Goal: Task Accomplishment & Management: Manage account settings

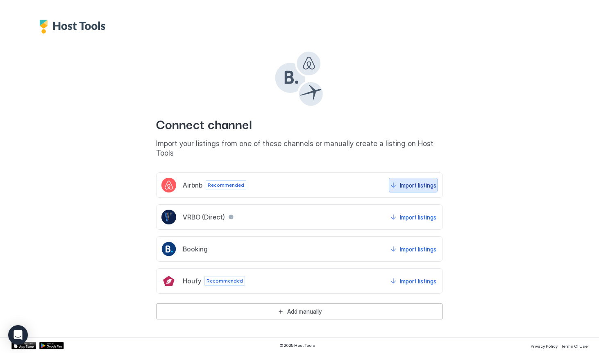
click at [422, 181] on div "Import listings" at bounding box center [418, 185] width 36 height 9
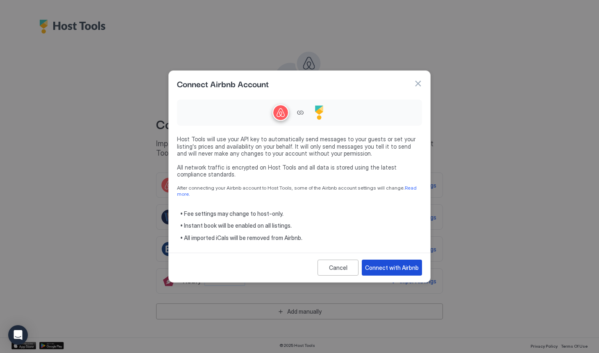
click at [388, 266] on div "Connect with Airbnb" at bounding box center [392, 267] width 54 height 9
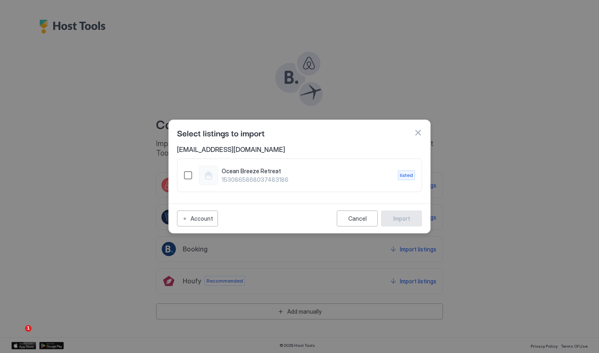
click at [188, 174] on div "1530865868037483186" at bounding box center [188, 175] width 8 height 8
click at [403, 220] on div "Import" at bounding box center [401, 218] width 17 height 9
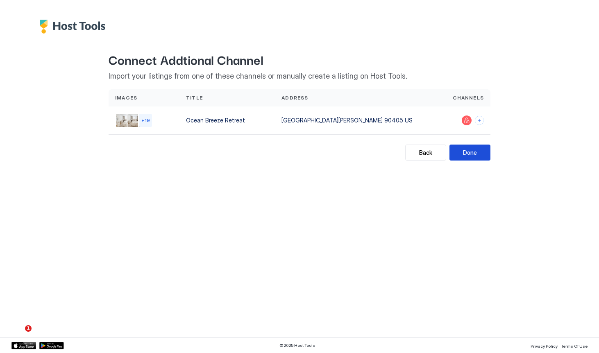
click at [481, 152] on button "Done" at bounding box center [469, 153] width 41 height 16
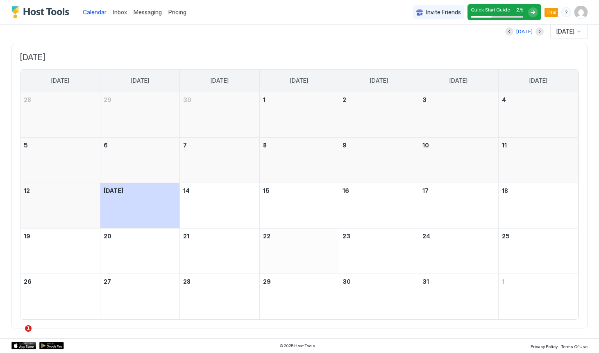
scroll to position [55, 0]
click at [536, 13] on div at bounding box center [533, 12] width 10 height 10
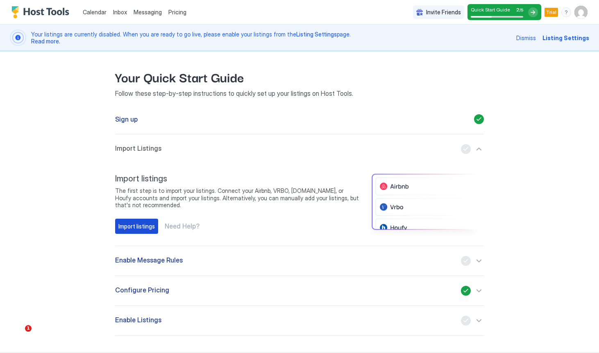
click at [145, 228] on div "Import listings" at bounding box center [136, 226] width 36 height 9
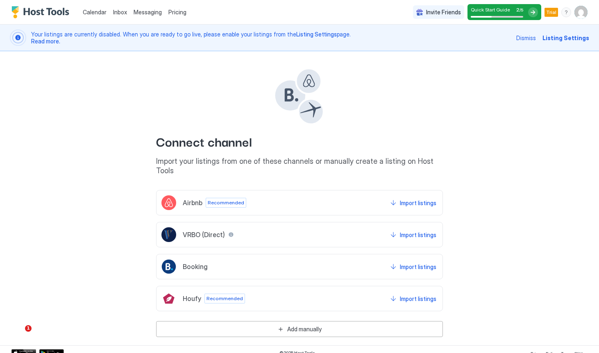
click at [582, 41] on span "Listing Settings" at bounding box center [565, 38] width 47 height 9
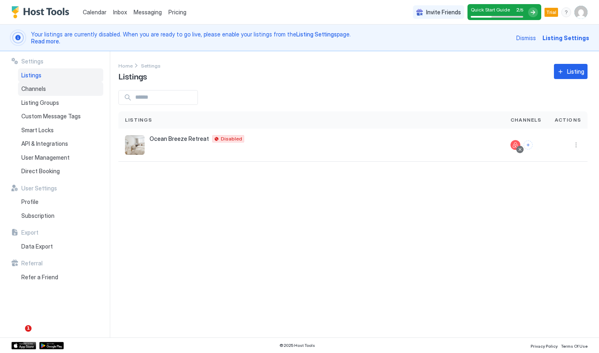
click at [51, 91] on div "Channels" at bounding box center [60, 89] width 85 height 14
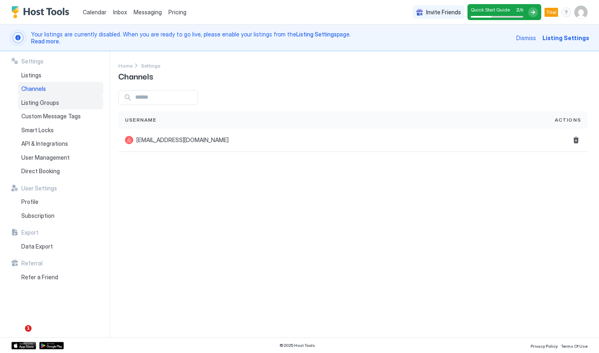
click at [50, 100] on span "Listing Groups" at bounding box center [40, 102] width 38 height 7
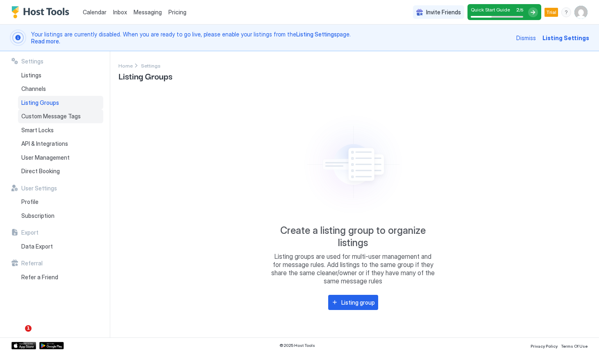
click at [50, 115] on span "Custom Message Tags" at bounding box center [50, 116] width 59 height 7
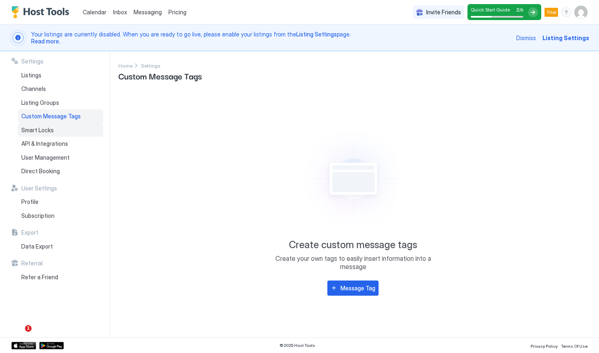
click at [50, 130] on span "Smart Locks" at bounding box center [37, 130] width 32 height 7
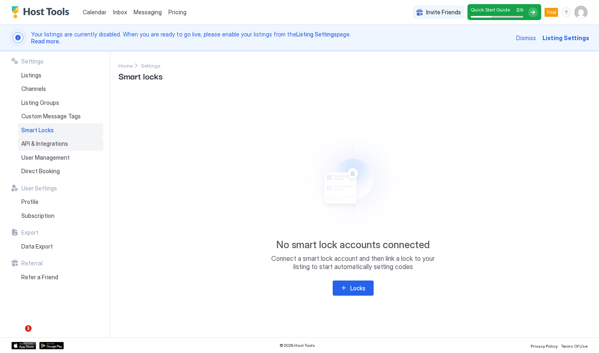
click at [50, 143] on span "API & Integrations" at bounding box center [44, 143] width 47 height 7
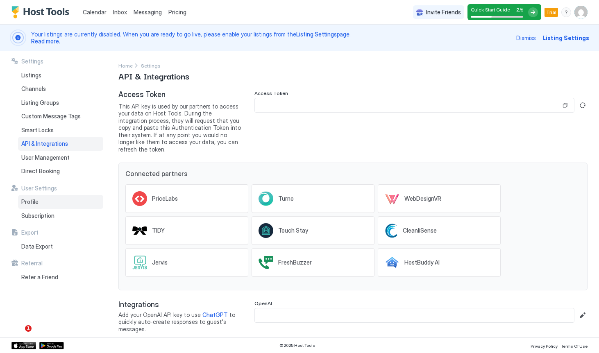
click at [36, 200] on span "Profile" at bounding box center [29, 201] width 17 height 7
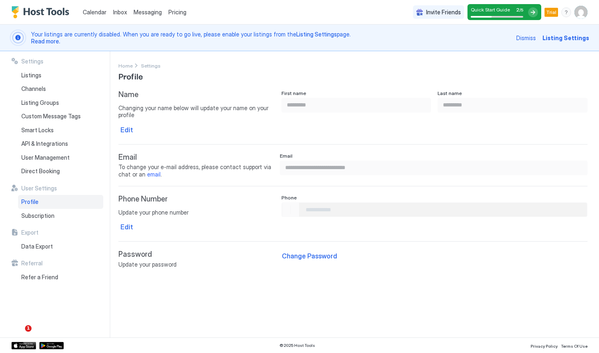
type input "**********"
click at [39, 216] on span "Subscription" at bounding box center [37, 215] width 33 height 7
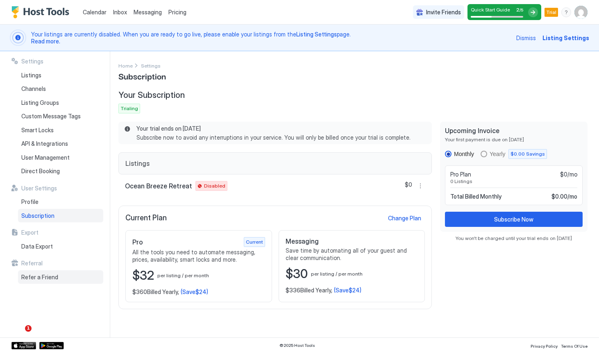
click at [45, 274] on span "Refer a Friend" at bounding box center [39, 277] width 37 height 7
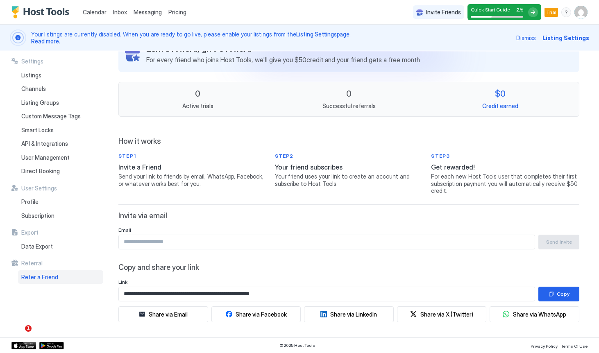
scroll to position [54, 0]
click at [154, 246] on input "Input Field" at bounding box center [327, 243] width 416 height 14
click at [154, 244] on input "Input Field" at bounding box center [327, 243] width 416 height 14
click at [43, 77] on div "Listings" at bounding box center [60, 75] width 85 height 14
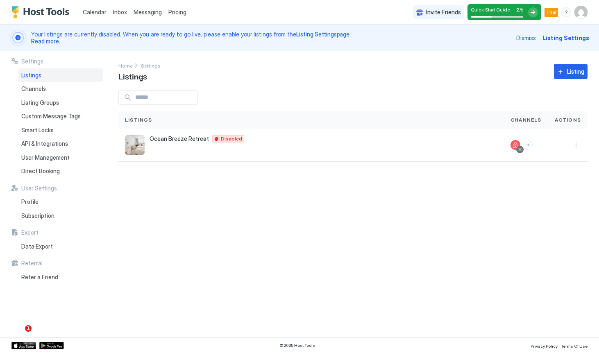
click at [563, 38] on span "Listing Settings" at bounding box center [565, 38] width 47 height 9
click at [179, 136] on span "Ocean Breeze Retreat" at bounding box center [179, 138] width 59 height 7
click at [172, 150] on div "Ocean Breeze Retreat Santa Monica 90405 US Disabled" at bounding box center [311, 145] width 372 height 20
click at [128, 148] on img "listing image" at bounding box center [135, 145] width 20 height 20
click at [533, 12] on div at bounding box center [533, 12] width 10 height 10
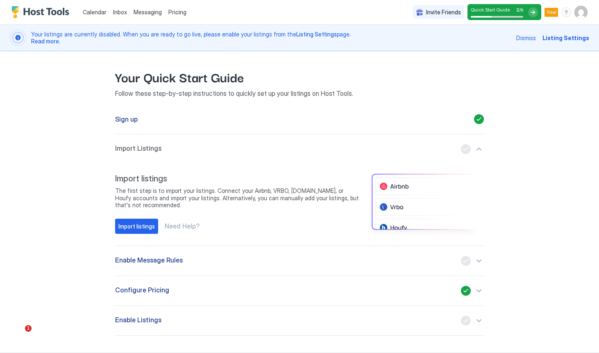
click at [393, 263] on div "Enable Message Rules" at bounding box center [299, 261] width 369 height 10
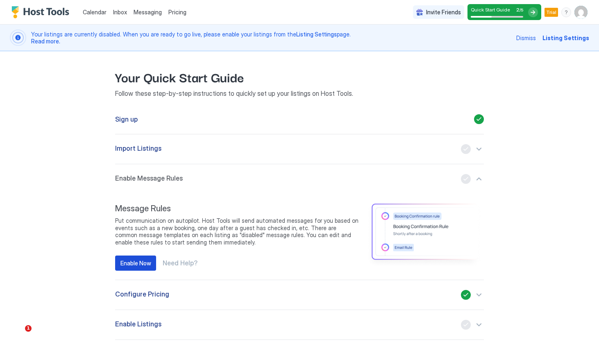
click at [146, 263] on div "Enable Now" at bounding box center [135, 263] width 31 height 9
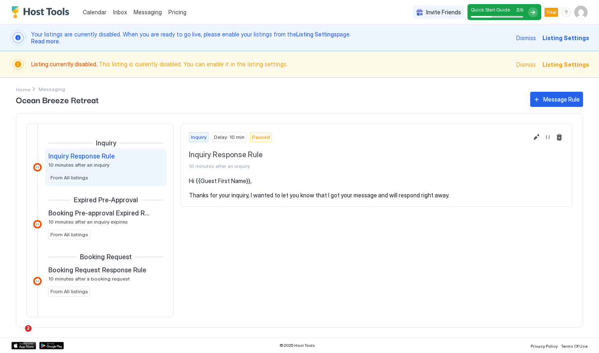
click at [259, 141] on span "Paused" at bounding box center [261, 137] width 18 height 7
click at [259, 138] on span "Paused" at bounding box center [261, 137] width 18 height 7
click at [547, 137] on button "Resume Message Rule" at bounding box center [548, 137] width 10 height 10
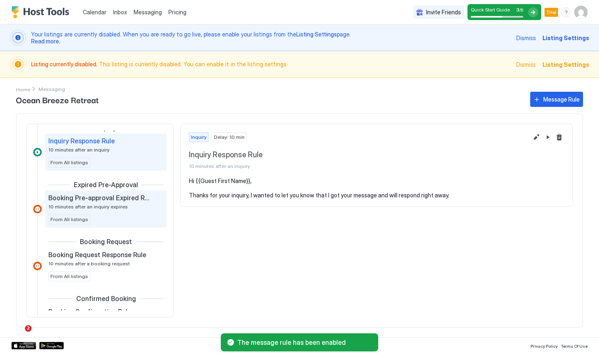
scroll to position [16, 0]
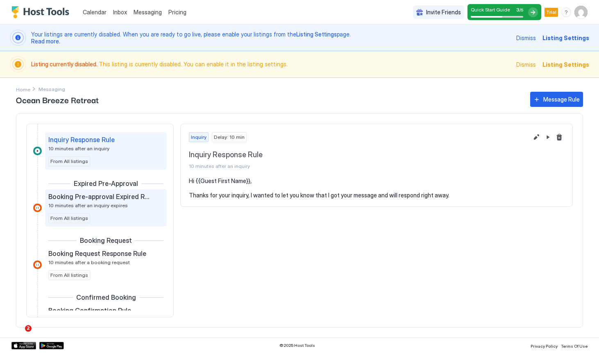
click at [109, 215] on div "Booking Pre-approval Expired Rule 10 minutes after an inquiry expires From All …" at bounding box center [105, 208] width 115 height 31
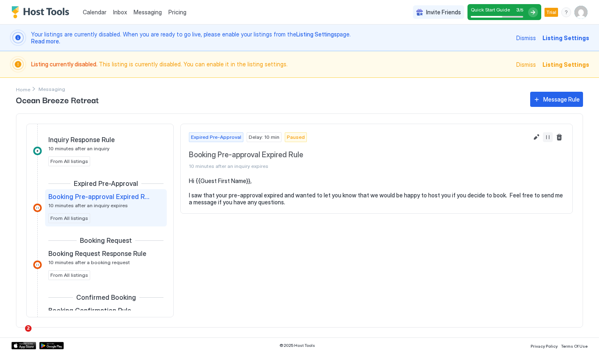
click at [547, 137] on button "Resume Message Rule" at bounding box center [548, 137] width 10 height 10
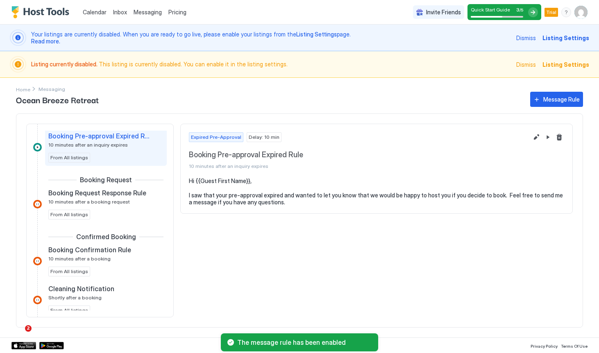
scroll to position [77, 0]
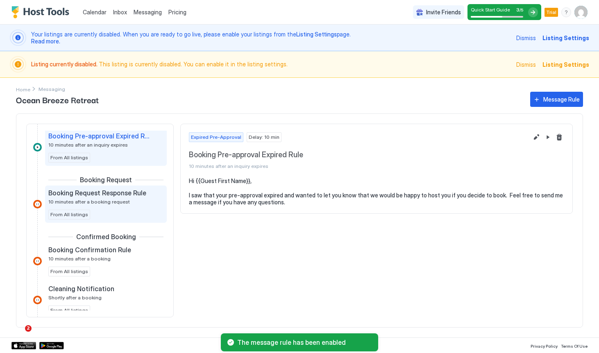
click at [120, 202] on span "10 minutes after a booking request" at bounding box center [89, 202] width 82 height 6
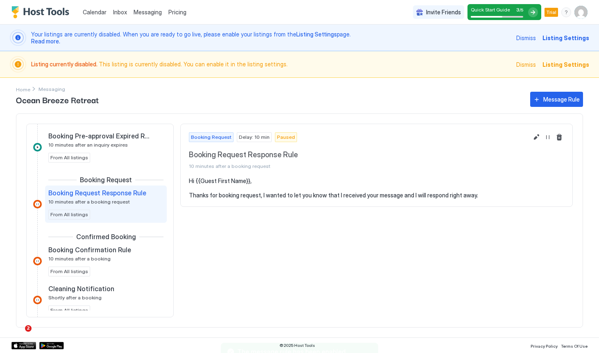
click at [120, 202] on span "10 minutes after a booking request" at bounding box center [89, 202] width 82 height 6
click at [549, 138] on button "Resume Message Rule" at bounding box center [548, 137] width 10 height 10
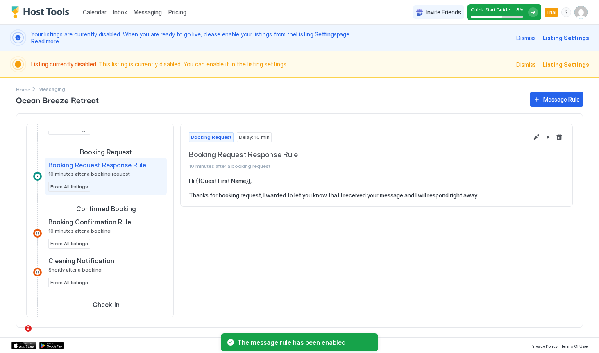
scroll to position [106, 0]
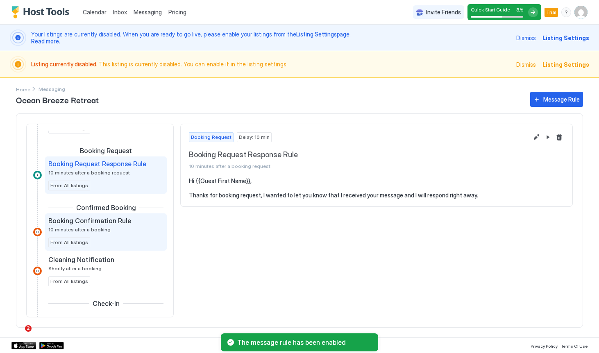
click at [111, 221] on span "Booking Confirmation Rule" at bounding box center [89, 221] width 83 height 8
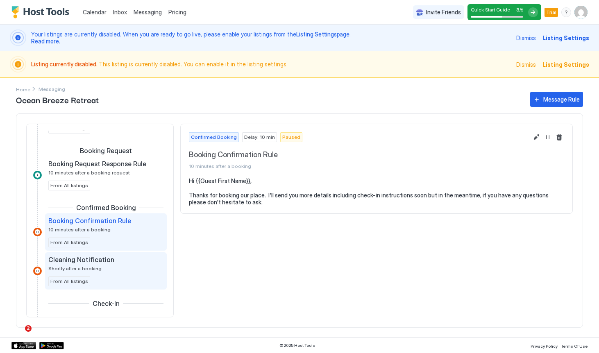
click at [99, 268] on div "Cleaning Notification Shortly after a booking" at bounding box center [100, 264] width 104 height 16
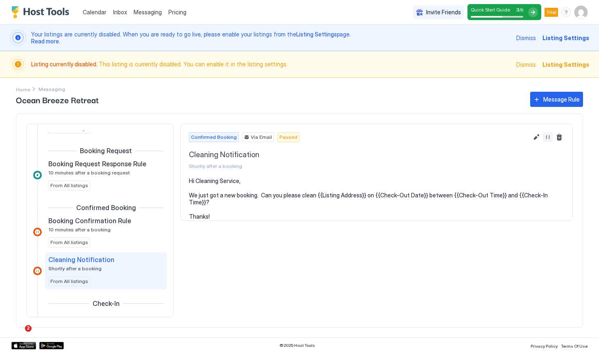
click at [550, 138] on button "Resume Message Rule" at bounding box center [548, 137] width 10 height 10
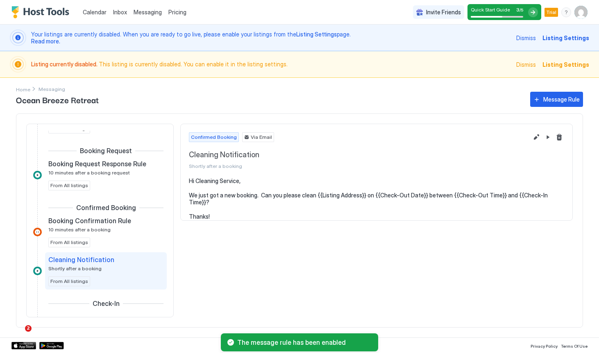
click at [252, 140] on span "Via Email" at bounding box center [261, 137] width 21 height 7
click at [254, 134] on span "Via Email" at bounding box center [261, 137] width 21 height 7
click at [254, 138] on span "Via Email" at bounding box center [261, 137] width 21 height 7
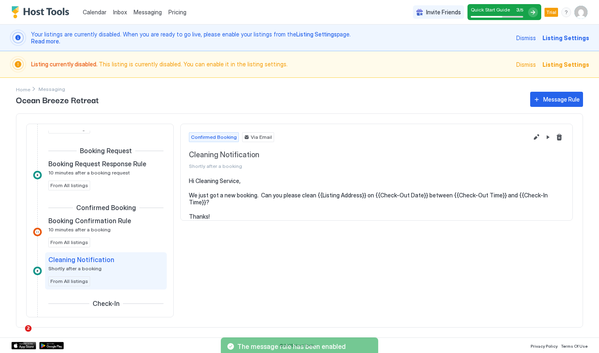
click at [253, 140] on span "Via Email" at bounding box center [261, 137] width 21 height 7
click at [254, 142] on div "Via Email" at bounding box center [258, 137] width 32 height 10
click at [254, 139] on span "Via Email" at bounding box center [261, 137] width 21 height 7
click at [216, 167] on span "Shortly after a booking" at bounding box center [358, 166] width 339 height 6
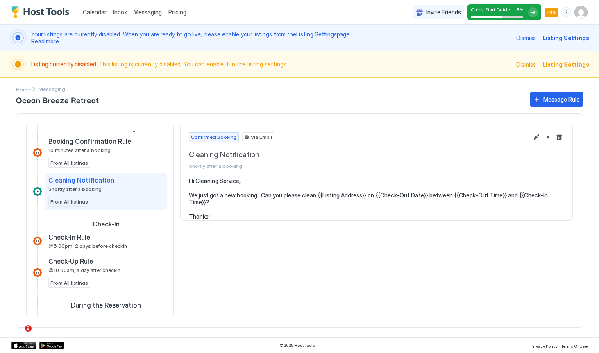
scroll to position [189, 0]
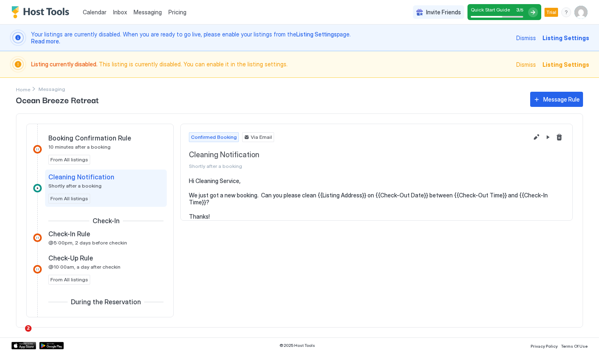
click at [98, 193] on div "Cleaning Notification Shortly after a booking From All listings" at bounding box center [105, 188] width 115 height 31
click at [560, 137] on button "Delete message rule" at bounding box center [559, 137] width 10 height 10
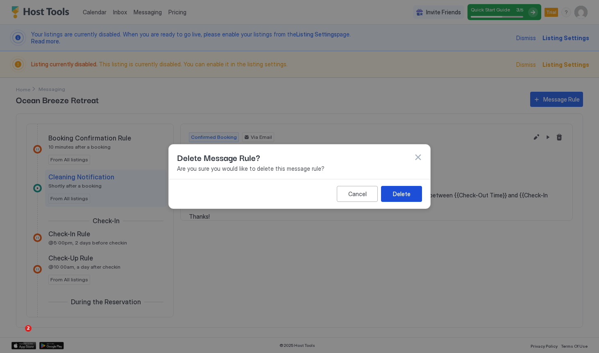
click at [403, 192] on div "Delete" at bounding box center [402, 194] width 18 height 9
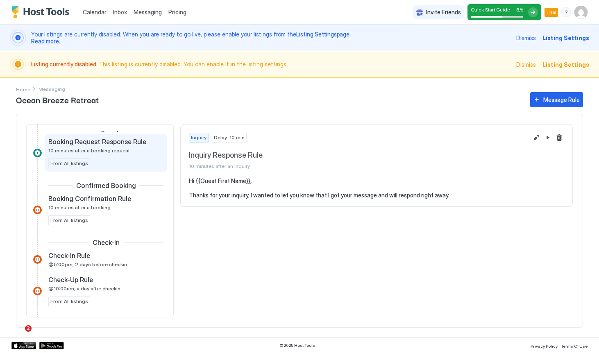
scroll to position [132, 0]
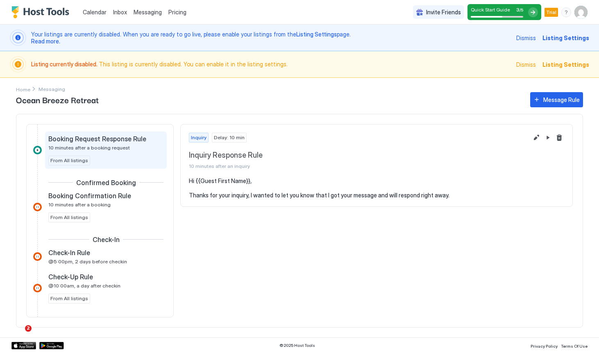
click at [125, 164] on div "Booking Request Response Rule 10 minutes after a booking request From All listi…" at bounding box center [105, 150] width 115 height 31
click at [558, 139] on button "Delete message rule" at bounding box center [559, 138] width 10 height 10
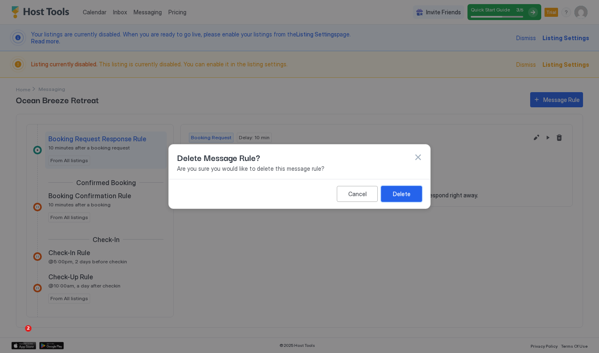
click at [401, 196] on div "Delete" at bounding box center [402, 194] width 18 height 9
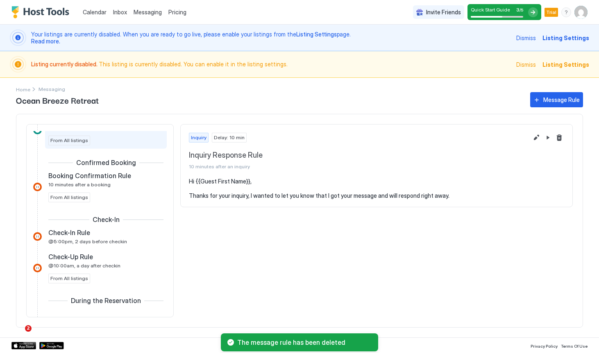
scroll to position [98, 0]
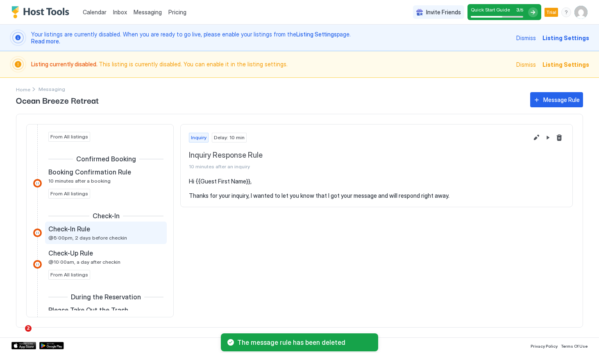
click at [114, 234] on div "Check-In Rule @5:00pm, 2 days before checkin" at bounding box center [100, 233] width 104 height 16
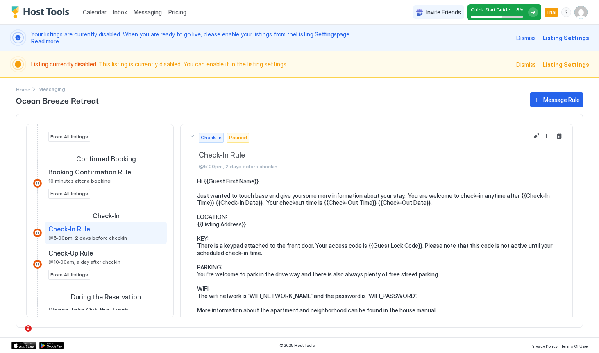
click at [245, 170] on button "Check-In Paused Check-In Rule @5:00pm, 2 days before checkin" at bounding box center [377, 151] width 392 height 53
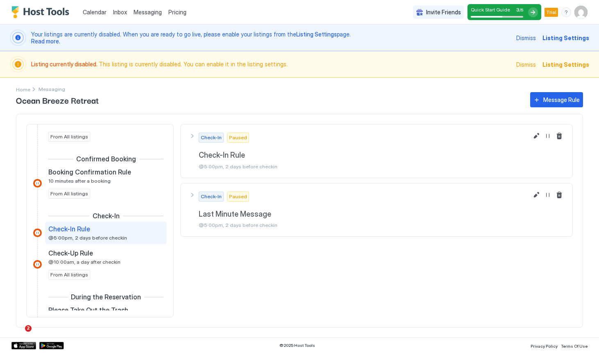
click at [245, 170] on button "Check-In Paused Check-In Rule @5:00pm, 2 days before checkin" at bounding box center [377, 151] width 392 height 53
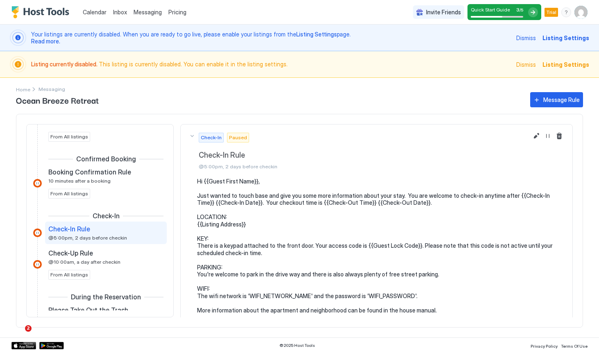
click at [245, 170] on button "Check-In Paused Check-In Rule @5:00pm, 2 days before checkin" at bounding box center [377, 151] width 392 height 53
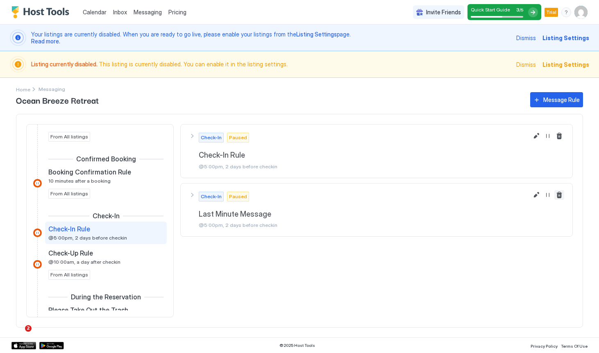
click at [562, 195] on button "Delete message rule" at bounding box center [559, 195] width 10 height 10
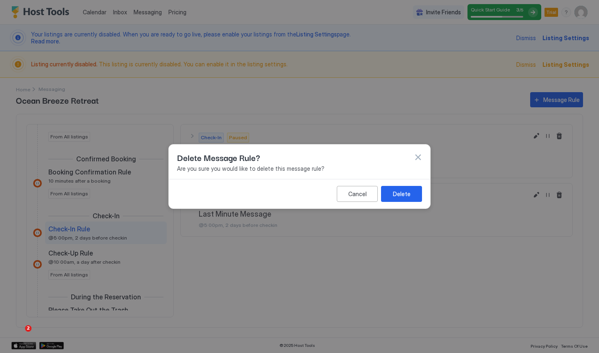
click at [417, 199] on button "Delete" at bounding box center [401, 194] width 41 height 16
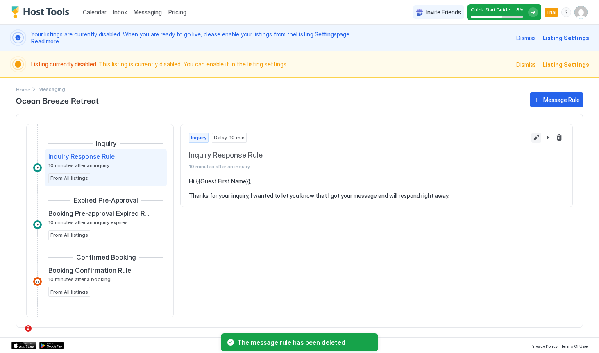
click at [536, 138] on button "Edit message rule" at bounding box center [536, 138] width 10 height 10
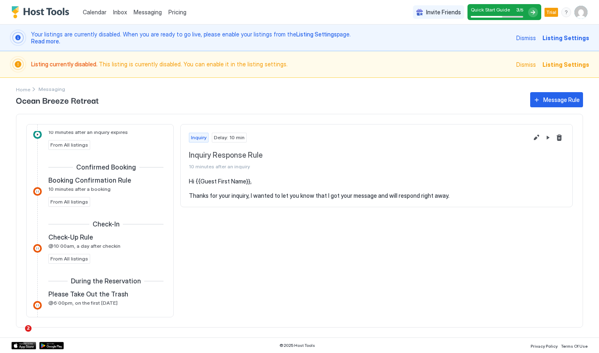
scroll to position [92, 0]
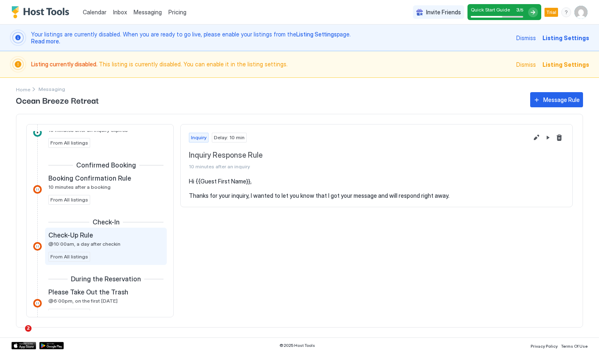
click at [108, 242] on span "@10:00am, a day after checkin" at bounding box center [84, 244] width 72 height 6
click at [535, 139] on button "Edit message rule" at bounding box center [536, 138] width 10 height 10
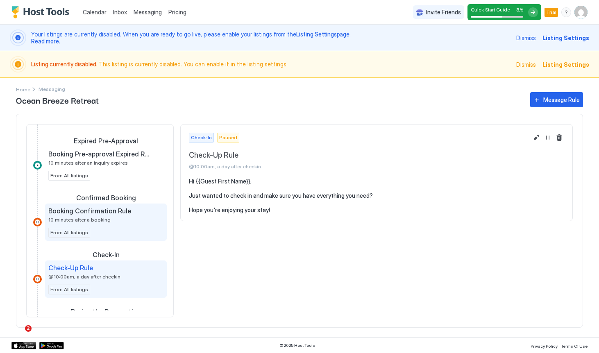
scroll to position [57, 0]
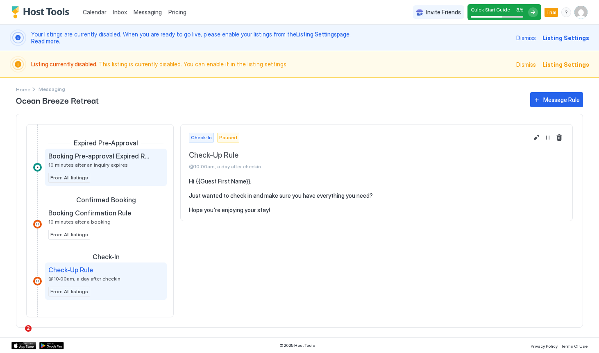
click at [115, 172] on div "Booking Pre-approval Expired Rule 10 minutes after an inquiry expires From All …" at bounding box center [105, 167] width 115 height 31
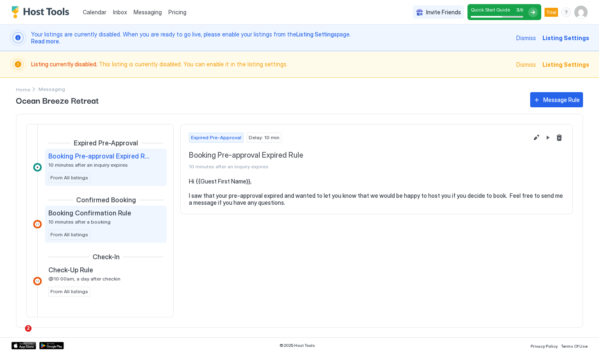
click at [110, 222] on div "Booking Confirmation Rule 10 minutes after a booking" at bounding box center [100, 217] width 104 height 16
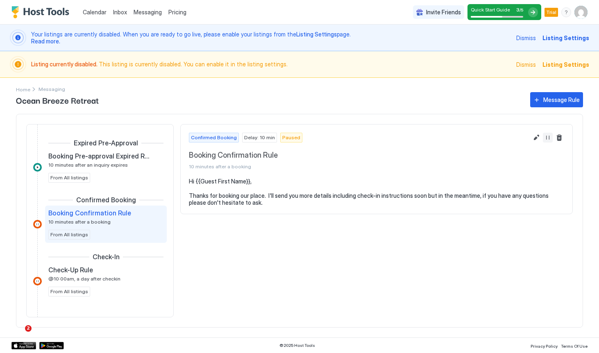
click at [549, 138] on button "Resume Message Rule" at bounding box center [548, 138] width 10 height 10
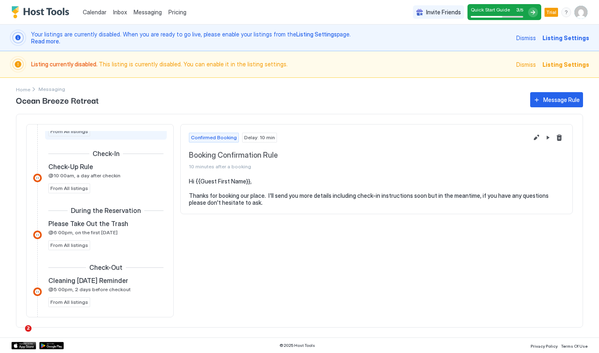
scroll to position [119, 0]
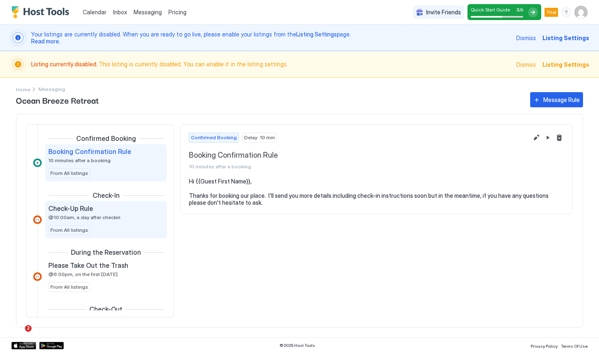
click at [116, 210] on div "Check-Up Rule" at bounding box center [100, 208] width 104 height 8
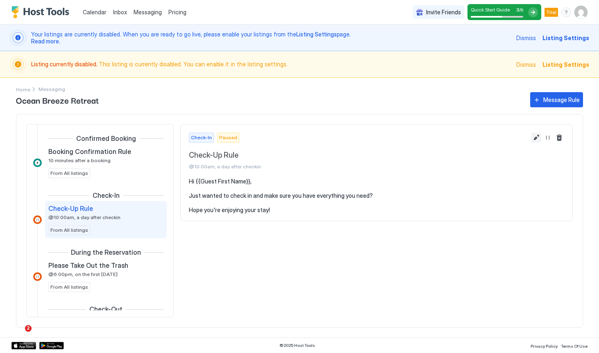
click at [536, 138] on button "Edit message rule" at bounding box center [536, 138] width 10 height 10
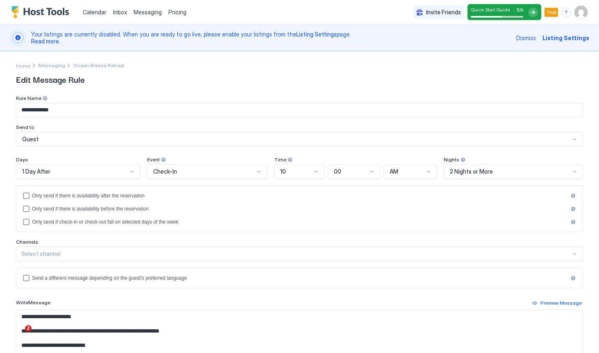
click at [63, 111] on input "**********" at bounding box center [299, 110] width 566 height 14
click at [46, 109] on input "**********" at bounding box center [299, 110] width 566 height 14
type input "**********"
click at [135, 171] on div "1 Day After" at bounding box center [78, 171] width 125 height 15
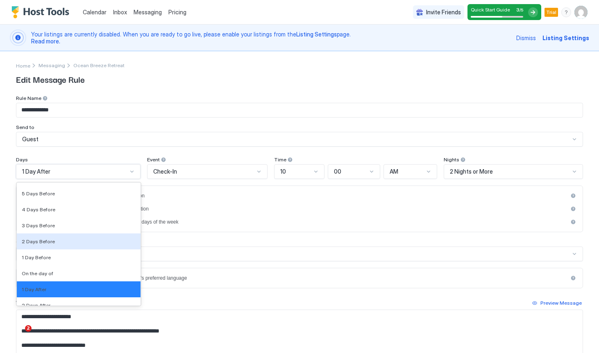
scroll to position [1227, 0]
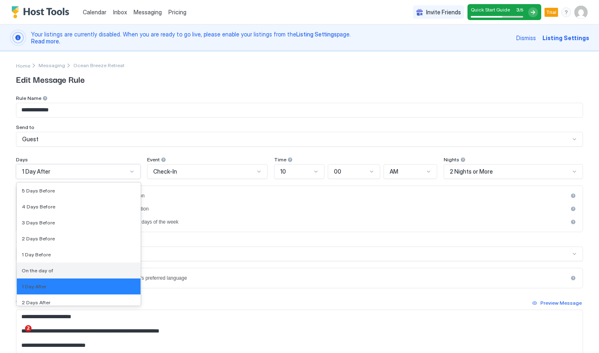
click at [52, 270] on div "On the day of" at bounding box center [79, 271] width 114 height 6
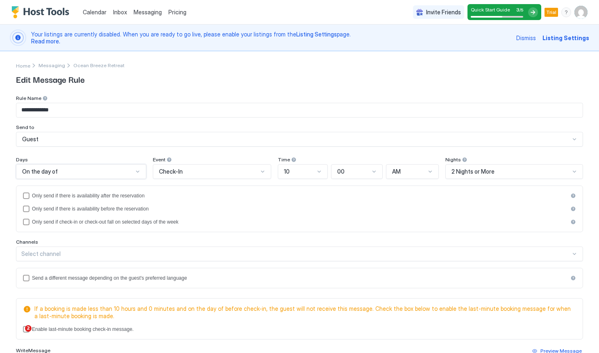
click at [321, 173] on div at bounding box center [319, 171] width 7 height 7
click at [288, 262] on div "8" at bounding box center [302, 260] width 39 height 6
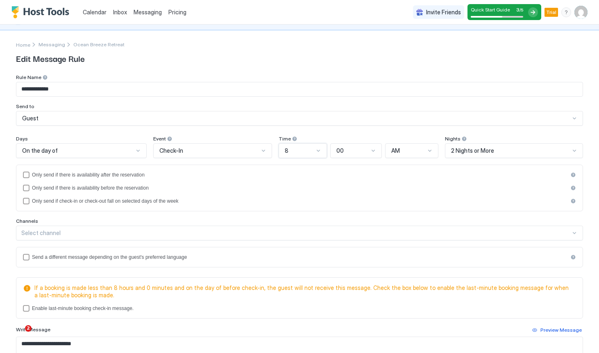
scroll to position [22, 0]
click at [110, 232] on div "Select channel" at bounding box center [299, 232] width 567 height 15
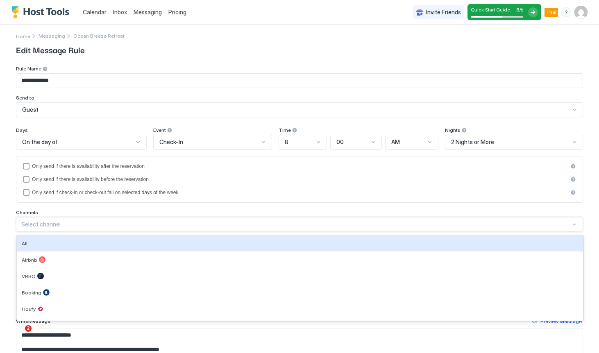
scroll to position [30, 0]
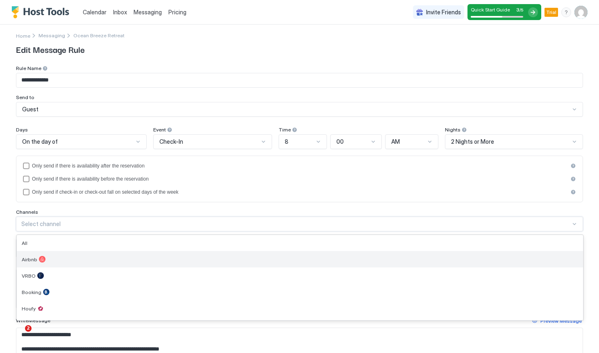
click at [59, 258] on div "Airbnb" at bounding box center [300, 259] width 556 height 7
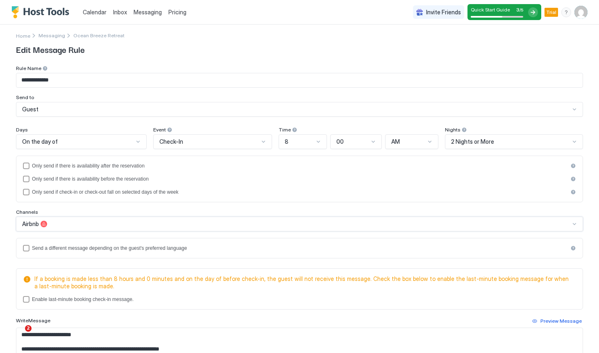
click at [575, 226] on div at bounding box center [574, 224] width 7 height 7
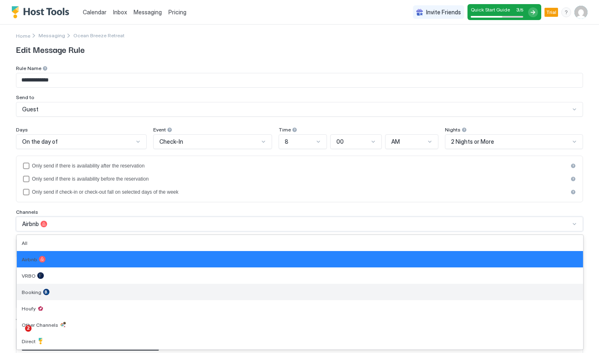
click at [237, 291] on div "Booking" at bounding box center [300, 292] width 556 height 7
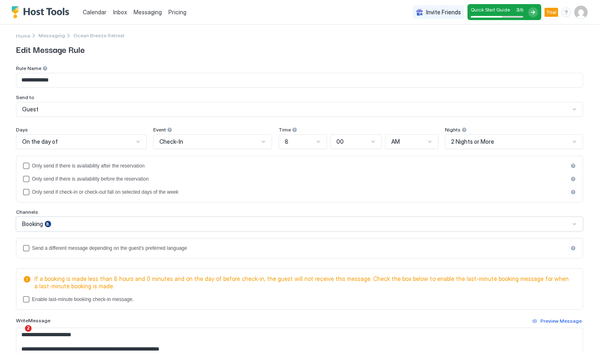
click at [242, 227] on div "Booking" at bounding box center [296, 223] width 548 height 7
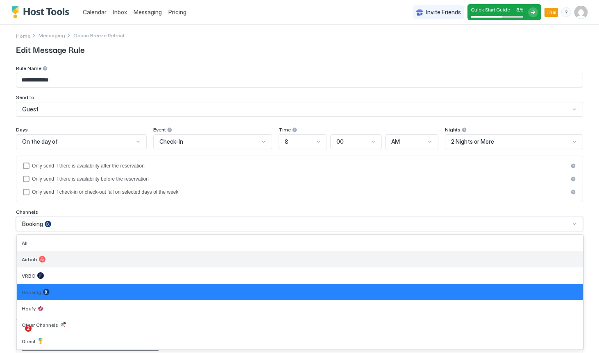
click at [186, 255] on div "Airbnb" at bounding box center [300, 259] width 566 height 16
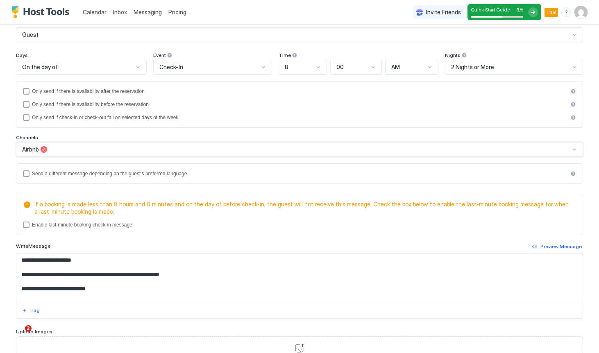
scroll to position [106, 0]
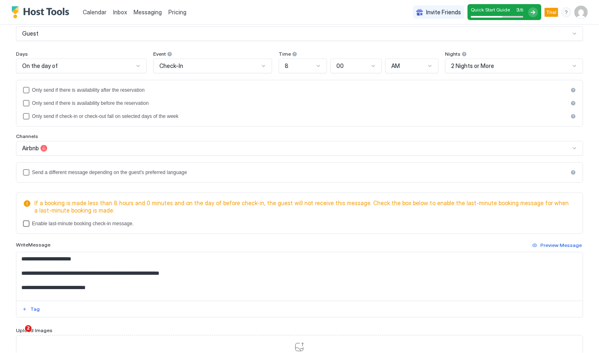
click at [27, 224] on div "lastMinuteMessageEnabled" at bounding box center [26, 223] width 7 height 7
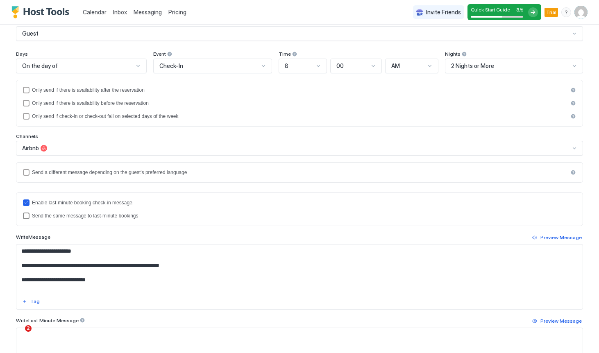
click at [24, 216] on div "lastMinuteMessageIsTheSame" at bounding box center [26, 216] width 7 height 7
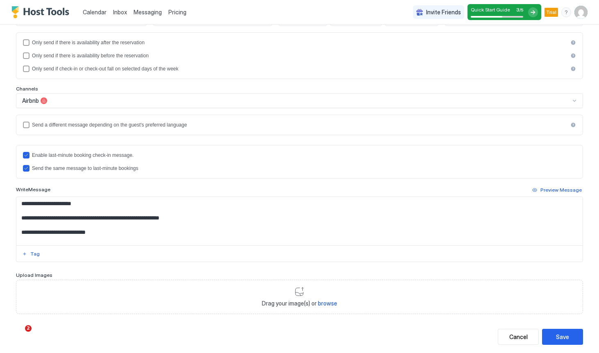
scroll to position [154, 0]
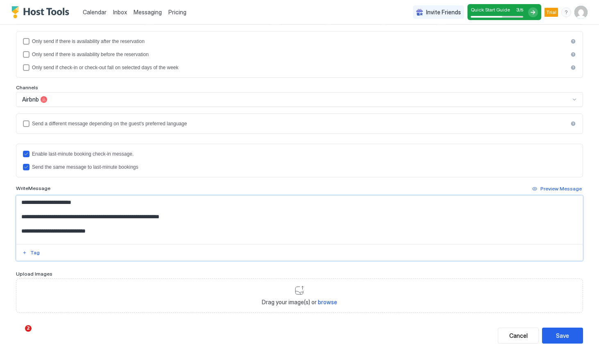
click at [79, 217] on textarea "**********" at bounding box center [299, 220] width 566 height 48
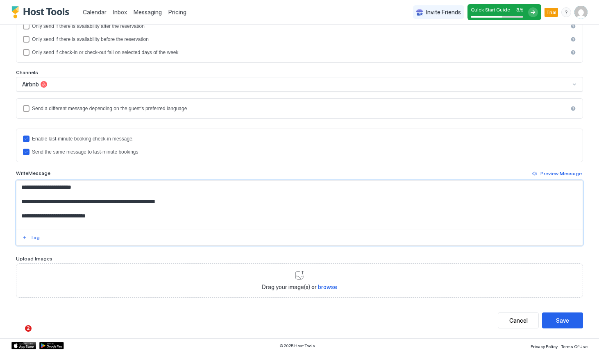
scroll to position [169, 0]
type textarea "**********"
click at [567, 321] on div "Save" at bounding box center [562, 321] width 13 height 9
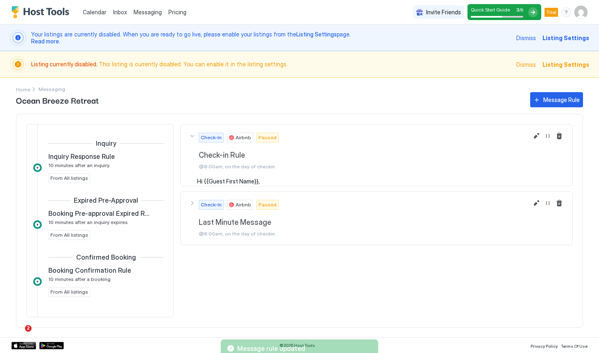
scroll to position [118, 0]
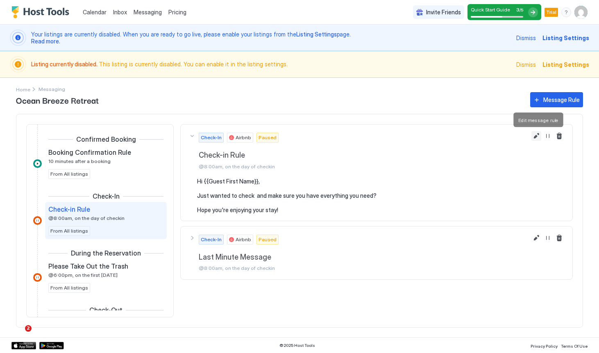
click at [538, 138] on button "Edit message rule" at bounding box center [536, 136] width 10 height 10
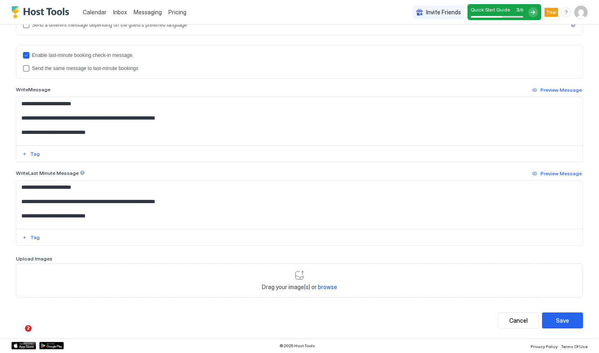
scroll to position [253, 0]
click at [116, 278] on div "Drag your image(s) or browse" at bounding box center [299, 281] width 567 height 34
click at [265, 211] on textarea "**********" at bounding box center [299, 205] width 566 height 48
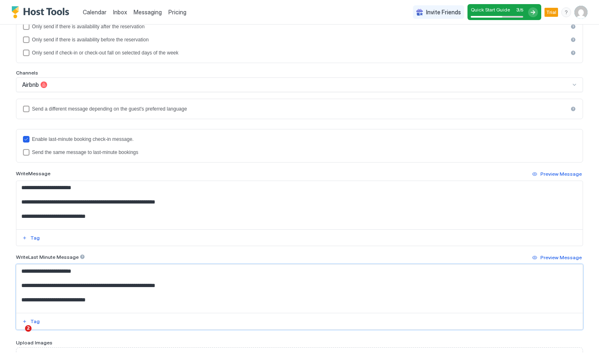
scroll to position [168, 0]
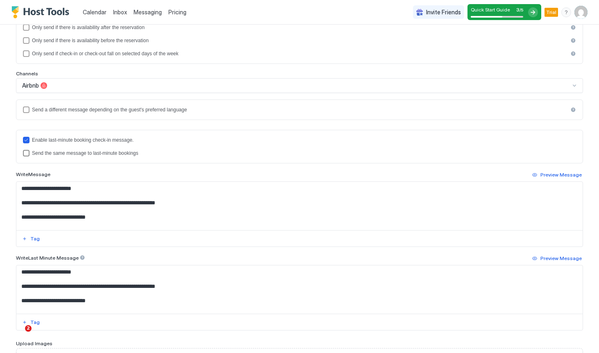
click at [84, 156] on div "Send the same message to last-minute bookings" at bounding box center [304, 153] width 544 height 6
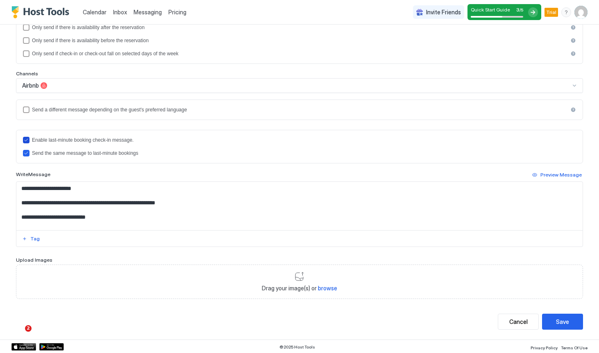
click at [27, 139] on icon "lastMinuteMessageEnabled" at bounding box center [26, 140] width 3 height 2
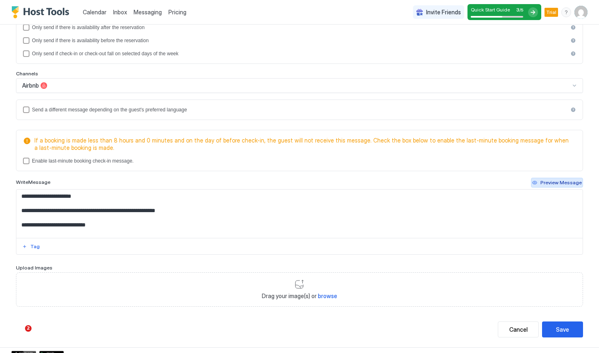
click at [558, 182] on div "Preview Message" at bounding box center [560, 182] width 41 height 7
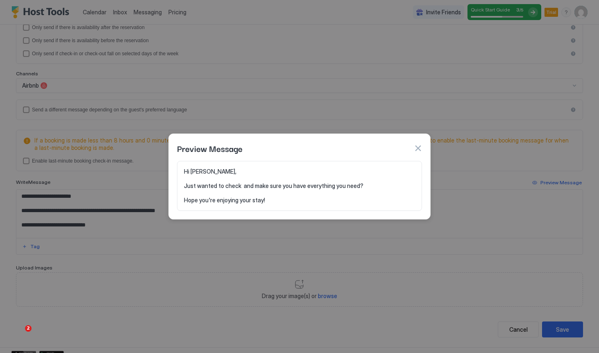
click at [417, 147] on button "button" at bounding box center [418, 148] width 8 height 8
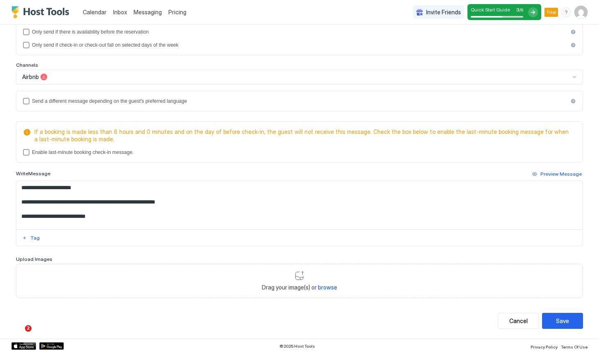
scroll to position [177, 0]
click at [172, 202] on textarea "**********" at bounding box center [299, 205] width 566 height 48
click at [125, 210] on textarea "**********" at bounding box center [299, 205] width 566 height 48
click at [109, 217] on textarea "**********" at bounding box center [299, 205] width 566 height 48
click at [560, 327] on button "Save" at bounding box center [562, 321] width 41 height 16
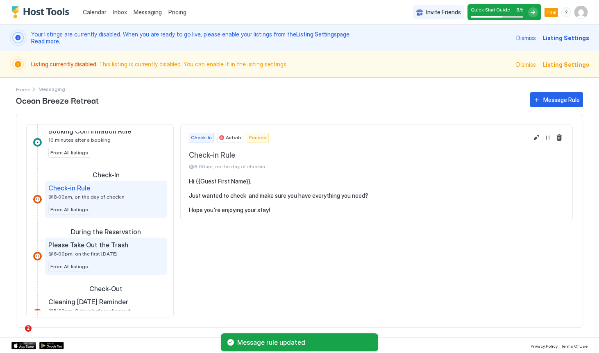
scroll to position [142, 0]
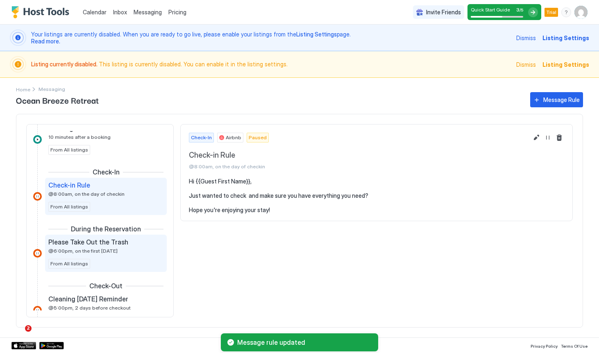
click at [117, 260] on div "Please Take Out the Trash @6:00pm, on the first [DATE] From All listings" at bounding box center [105, 253] width 115 height 31
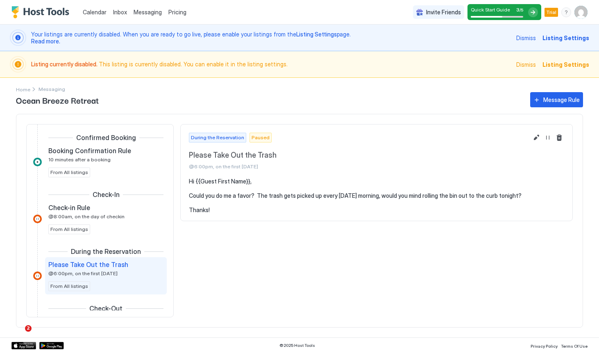
scroll to position [107, 0]
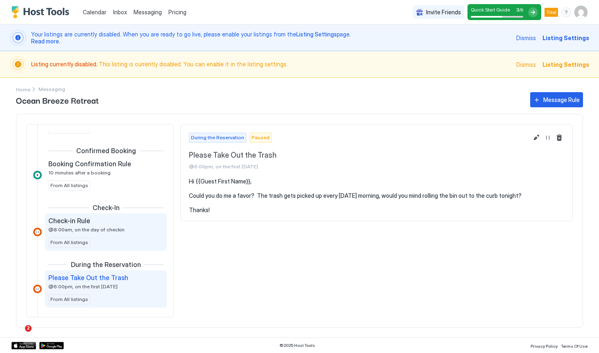
click at [117, 230] on span "@8:00am, on the day of checkin" at bounding box center [86, 230] width 76 height 6
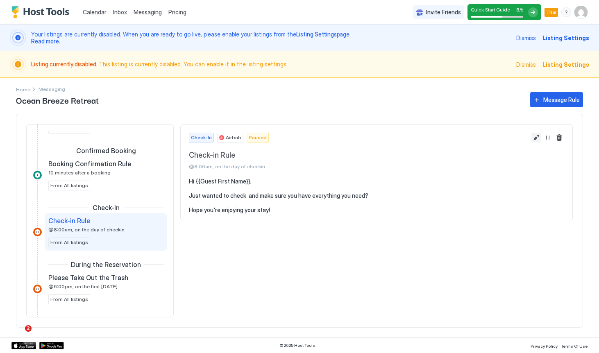
click at [536, 140] on button "Edit message rule" at bounding box center [536, 138] width 10 height 10
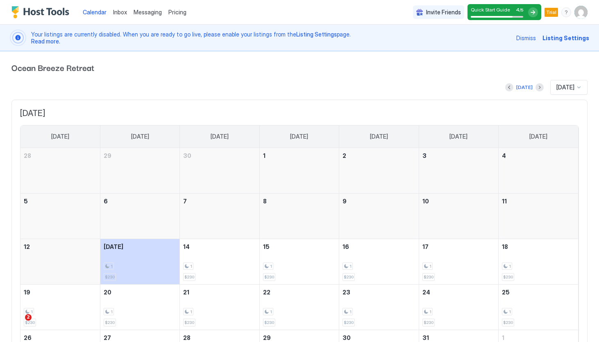
click at [581, 15] on img "User profile" at bounding box center [580, 12] width 13 height 13
click at [124, 12] on span "Inbox" at bounding box center [120, 12] width 14 height 7
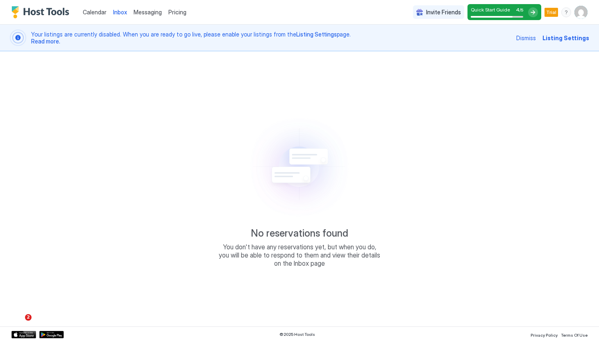
click at [145, 12] on span "Messaging" at bounding box center [148, 12] width 28 height 7
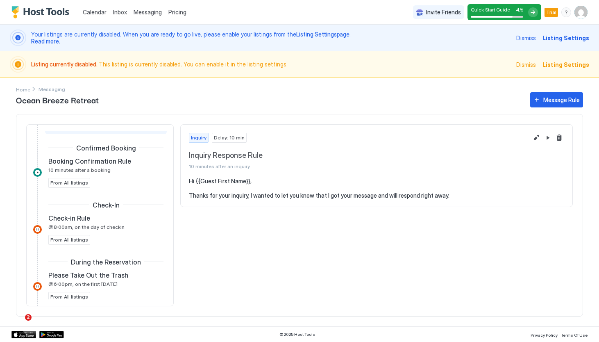
scroll to position [110, 0]
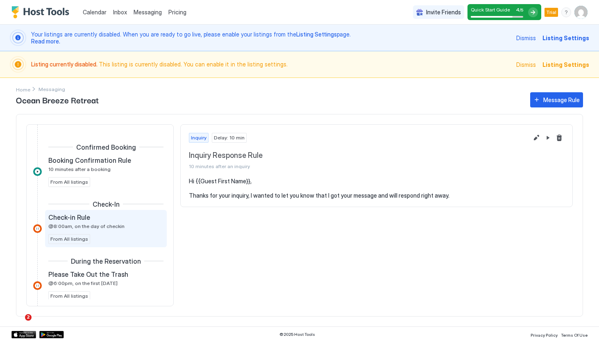
click at [86, 227] on span "@8:00am, on the day of checkin" at bounding box center [86, 226] width 76 height 6
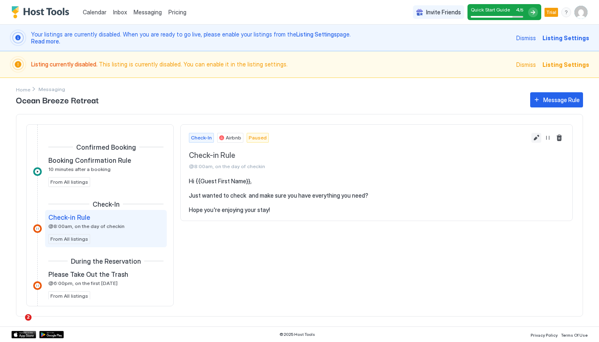
click at [536, 136] on button "Edit message rule" at bounding box center [536, 138] width 10 height 10
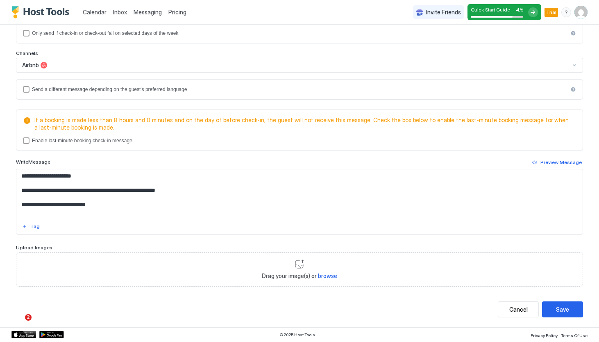
scroll to position [188, 0]
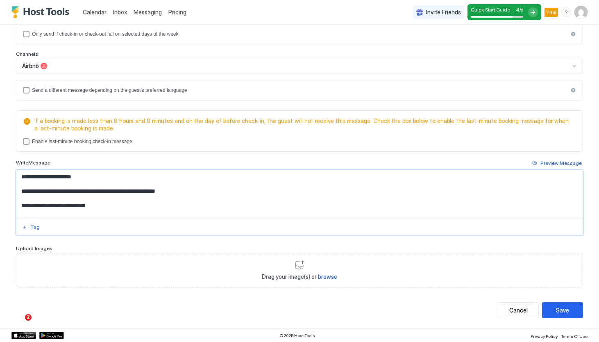
drag, startPoint x: 104, startPoint y: 204, endPoint x: 21, endPoint y: 188, distance: 84.8
click at [21, 188] on textarea "**********" at bounding box center [299, 194] width 566 height 48
paste textarea "**********"
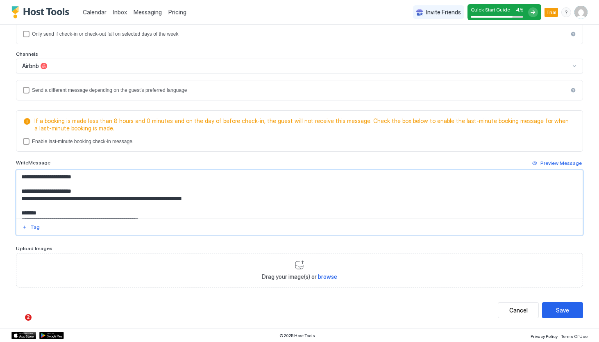
scroll to position [186, 0]
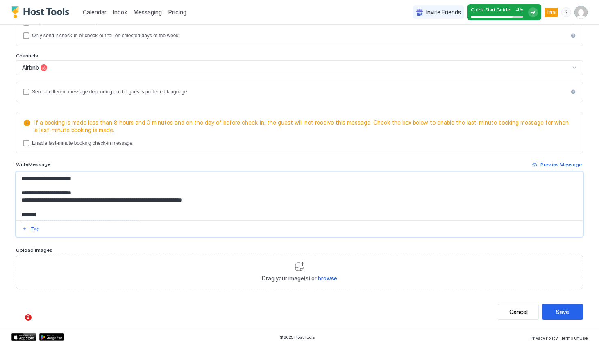
drag, startPoint x: 85, startPoint y: 182, endPoint x: 23, endPoint y: 179, distance: 61.5
click at [23, 179] on textarea "Input Field" at bounding box center [299, 196] width 566 height 48
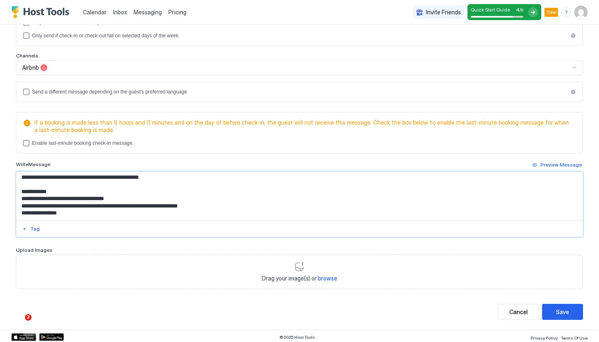
scroll to position [38, 0]
click at [57, 202] on textarea "Input Field" at bounding box center [299, 196] width 566 height 48
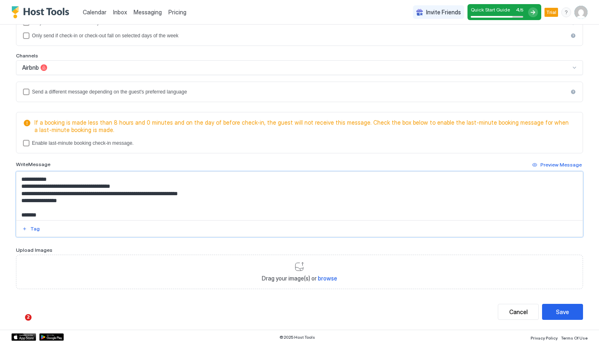
scroll to position [50, 0]
click at [72, 200] on textarea "Input Field" at bounding box center [299, 196] width 566 height 48
drag, startPoint x: 222, startPoint y: 200, endPoint x: 76, endPoint y: 197, distance: 145.9
click at [76, 197] on textarea "Input Field" at bounding box center [299, 196] width 566 height 48
click at [70, 206] on textarea "Input Field" at bounding box center [299, 196] width 566 height 48
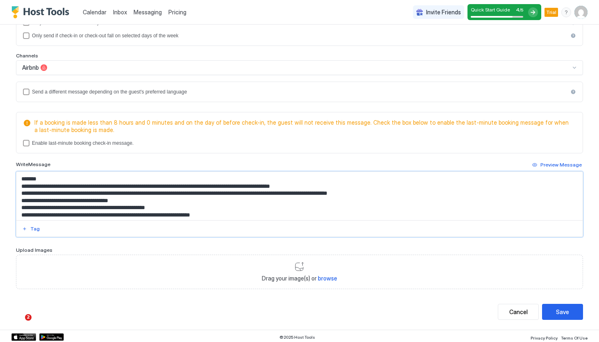
scroll to position [87, 0]
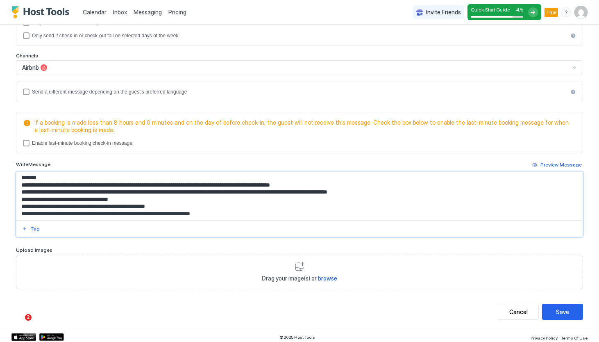
click at [174, 197] on textarea "Input Field" at bounding box center [299, 196] width 566 height 48
drag, startPoint x: 443, startPoint y: 195, endPoint x: 457, endPoint y: 196, distance: 13.5
click at [457, 196] on textarea "Input Field" at bounding box center [299, 196] width 566 height 48
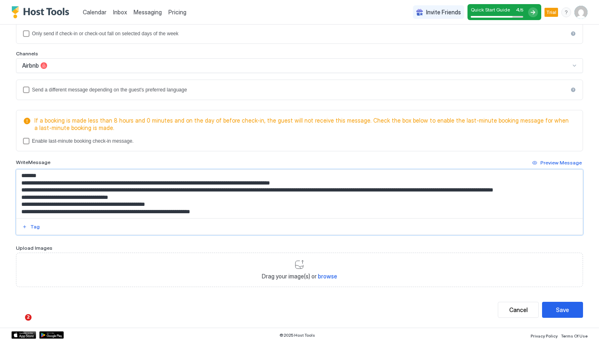
scroll to position [188, 0]
drag, startPoint x: 576, startPoint y: 195, endPoint x: 534, endPoint y: 195, distance: 41.4
click at [534, 195] on textarea "Input Field" at bounding box center [299, 194] width 566 height 48
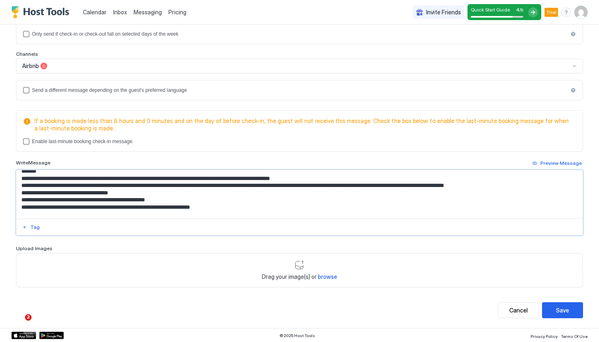
scroll to position [98, 0]
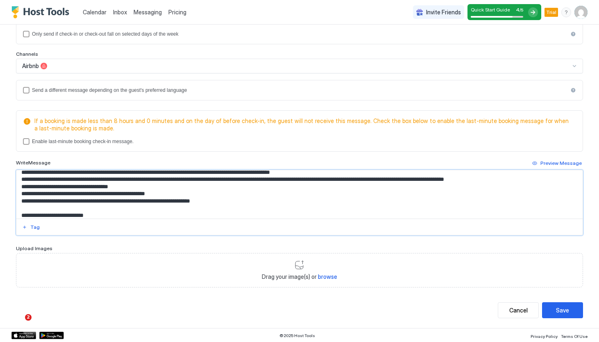
click at [31, 197] on textarea "Input Field" at bounding box center [299, 194] width 566 height 48
drag, startPoint x: 276, startPoint y: 197, endPoint x: 254, endPoint y: 197, distance: 21.3
click at [254, 197] on textarea "Input Field" at bounding box center [299, 194] width 566 height 48
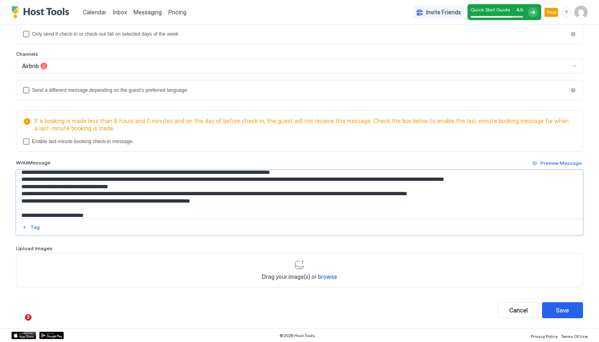
drag, startPoint x: 488, startPoint y: 197, endPoint x: 397, endPoint y: 198, distance: 90.1
click at [397, 198] on textarea "Input Field" at bounding box center [299, 194] width 566 height 48
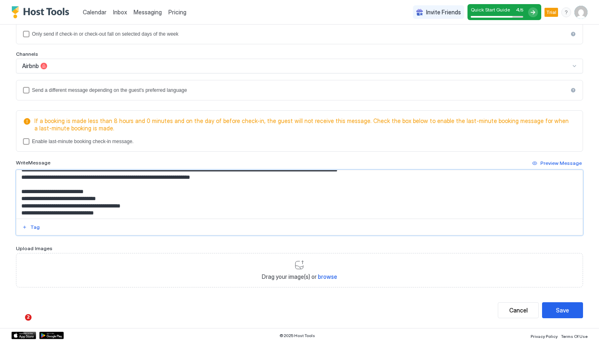
scroll to position [107, 0]
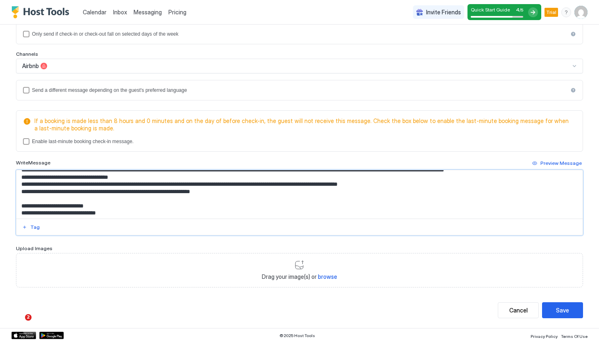
drag, startPoint x: 229, startPoint y: 196, endPoint x: 79, endPoint y: 197, distance: 149.5
click at [79, 197] on textarea "Input Field" at bounding box center [299, 194] width 566 height 48
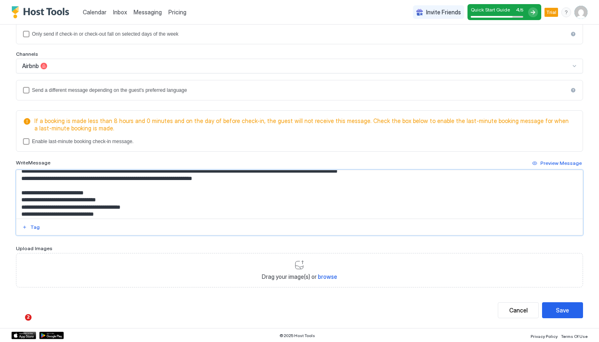
scroll to position [125, 0]
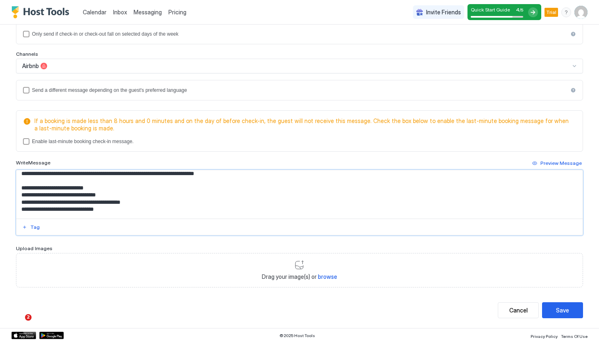
drag, startPoint x: 118, startPoint y: 212, endPoint x: 112, endPoint y: 213, distance: 5.8
click at [112, 213] on textarea "Input Field" at bounding box center [299, 194] width 566 height 48
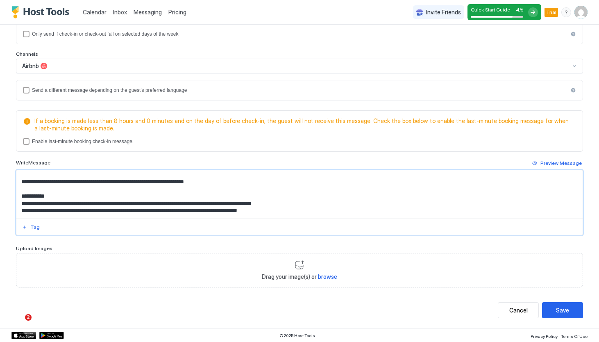
scroll to position [168, 0]
click at [64, 205] on textarea "Input Field" at bounding box center [299, 194] width 566 height 48
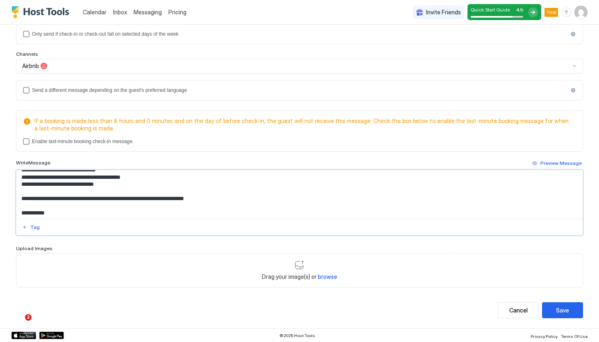
scroll to position [139, 0]
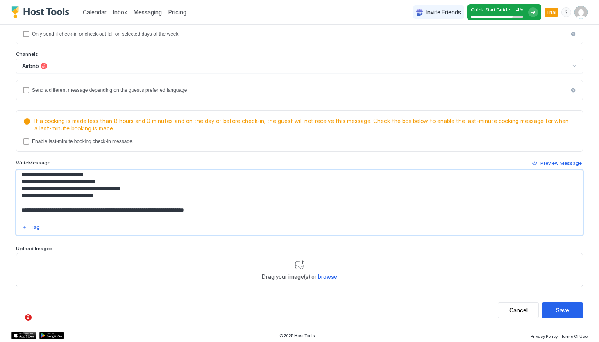
drag, startPoint x: 41, startPoint y: 191, endPoint x: 27, endPoint y: 191, distance: 14.8
click at [27, 191] on textarea "Input Field" at bounding box center [299, 194] width 566 height 48
click at [41, 192] on textarea "Input Field" at bounding box center [299, 194] width 566 height 48
drag, startPoint x: 50, startPoint y: 200, endPoint x: 40, endPoint y: 203, distance: 11.1
click at [40, 203] on textarea "Input Field" at bounding box center [299, 194] width 566 height 48
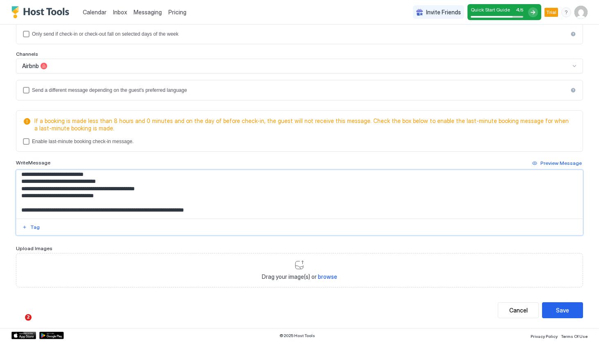
click at [40, 203] on textarea "Input Field" at bounding box center [299, 194] width 566 height 48
drag, startPoint x: 39, startPoint y: 199, endPoint x: 27, endPoint y: 199, distance: 12.3
click at [27, 199] on textarea "Input Field" at bounding box center [299, 194] width 566 height 48
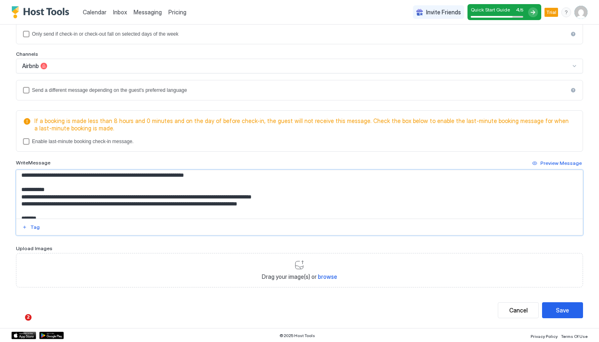
scroll to position [174, 0]
drag, startPoint x: 329, startPoint y: 197, endPoint x: 176, endPoint y: 193, distance: 152.8
click at [176, 193] on textarea "Input Field" at bounding box center [299, 194] width 566 height 48
drag, startPoint x: 66, startPoint y: 197, endPoint x: 134, endPoint y: 199, distance: 68.0
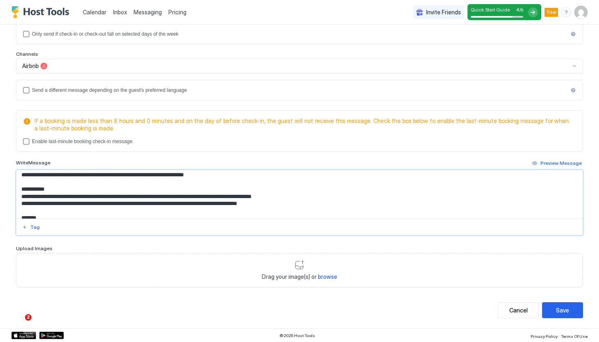
click at [134, 199] on textarea "Input Field" at bounding box center [299, 194] width 566 height 48
drag, startPoint x: 260, startPoint y: 194, endPoint x: 100, endPoint y: 195, distance: 160.6
click at [100, 195] on textarea "Input Field" at bounding box center [299, 194] width 566 height 48
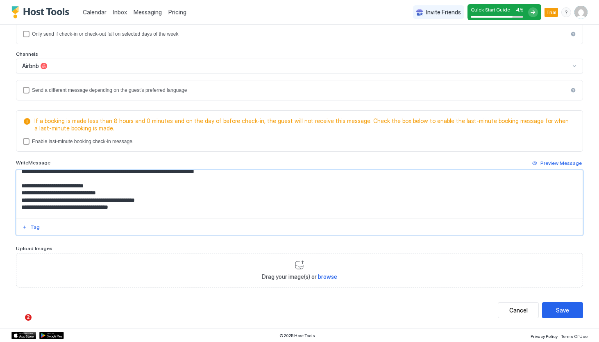
scroll to position [137, 0]
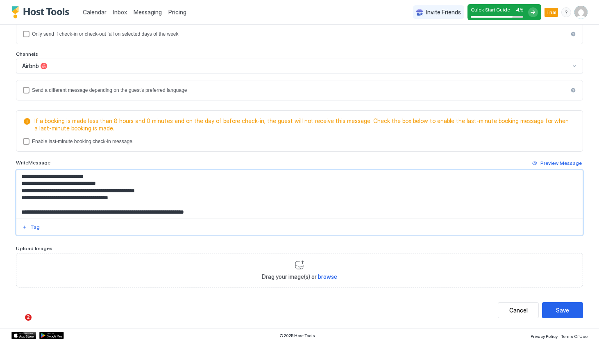
click at [119, 185] on textarea "Input Field" at bounding box center [299, 194] width 566 height 48
drag, startPoint x: 116, startPoint y: 186, endPoint x: 235, endPoint y: 185, distance: 119.6
click at [235, 185] on textarea "Input Field" at bounding box center [299, 194] width 566 height 48
click at [214, 197] on textarea "Input Field" at bounding box center [299, 194] width 566 height 48
drag, startPoint x: 27, startPoint y: 213, endPoint x: 23, endPoint y: 213, distance: 4.1
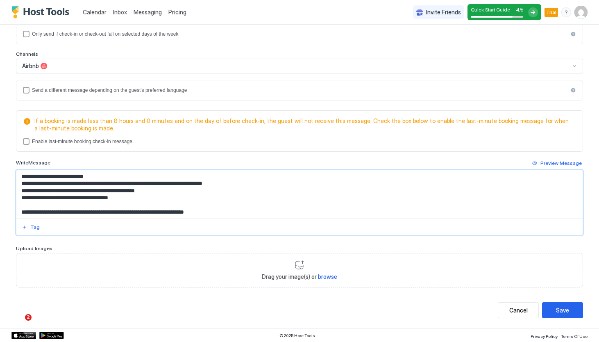
click at [23, 213] on textarea "Input Field" at bounding box center [299, 194] width 566 height 48
click at [243, 186] on textarea "Input Field" at bounding box center [299, 194] width 566 height 48
paste textarea "**"
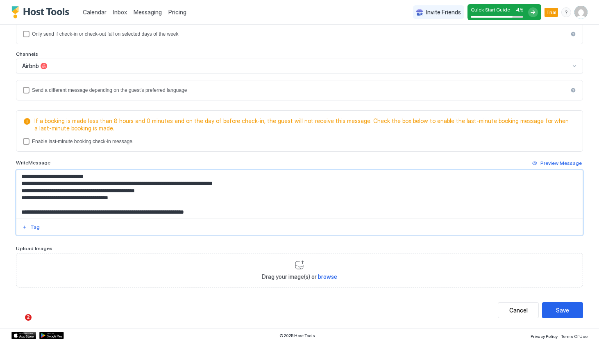
click at [114, 185] on textarea "Input Field" at bounding box center [299, 194] width 566 height 48
paste textarea "**"
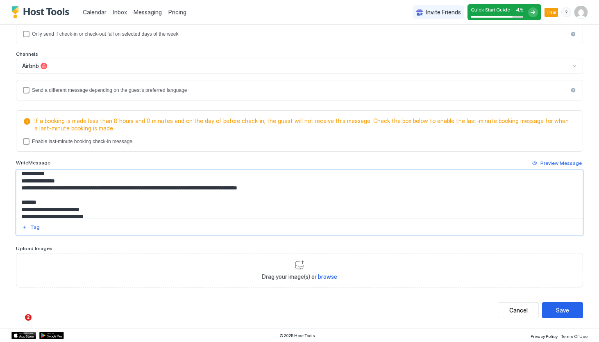
scroll to position [191, 0]
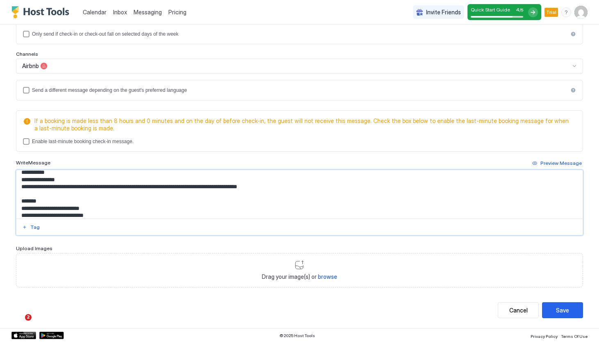
click at [299, 188] on textarea "Input Field" at bounding box center [299, 194] width 566 height 48
paste textarea "**"
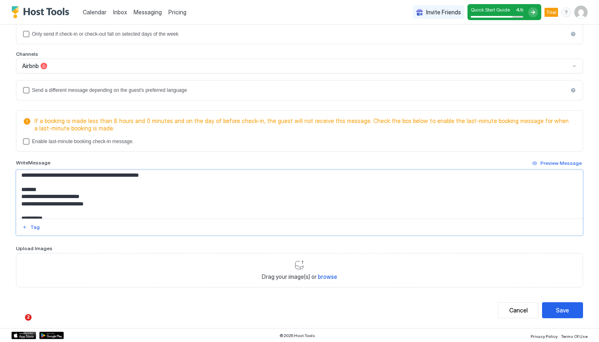
scroll to position [211, 0]
click at [102, 195] on textarea "Input Field" at bounding box center [299, 194] width 566 height 48
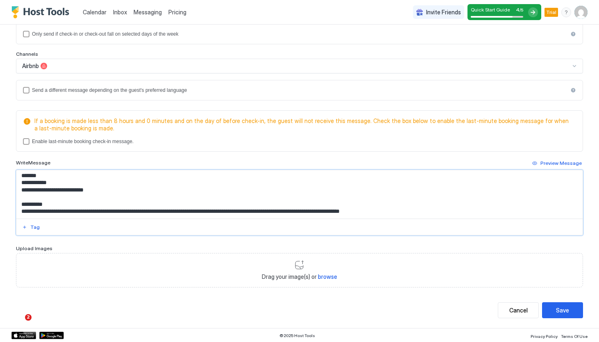
scroll to position [227, 0]
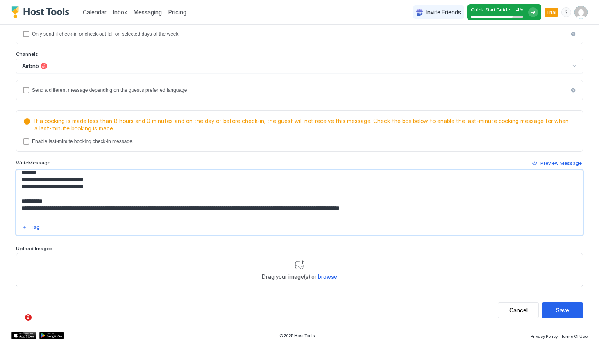
drag, startPoint x: 105, startPoint y: 188, endPoint x: 64, endPoint y: 188, distance: 40.6
click at [64, 188] on textarea "Input Field" at bounding box center [299, 194] width 566 height 48
click at [138, 209] on textarea "Input Field" at bounding box center [299, 194] width 566 height 48
drag, startPoint x: 453, startPoint y: 208, endPoint x: 386, endPoint y: 208, distance: 67.6
click at [386, 208] on textarea "Input Field" at bounding box center [299, 194] width 566 height 48
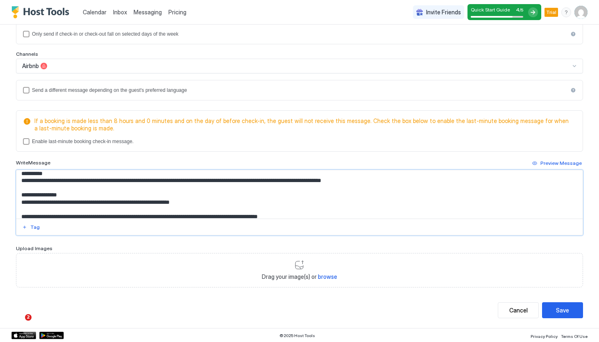
scroll to position [255, 0]
drag, startPoint x: 203, startPoint y: 201, endPoint x: 130, endPoint y: 201, distance: 72.9
click at [130, 201] on textarea "Input Field" at bounding box center [299, 194] width 566 height 48
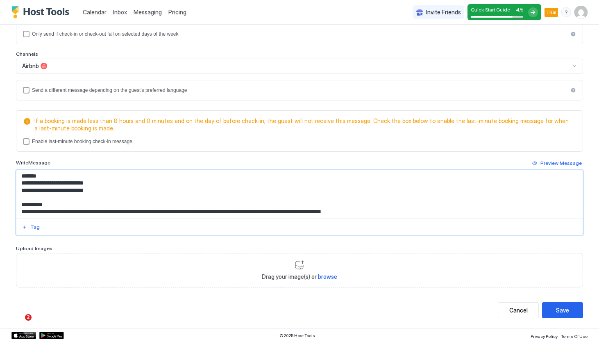
scroll to position [227, 0]
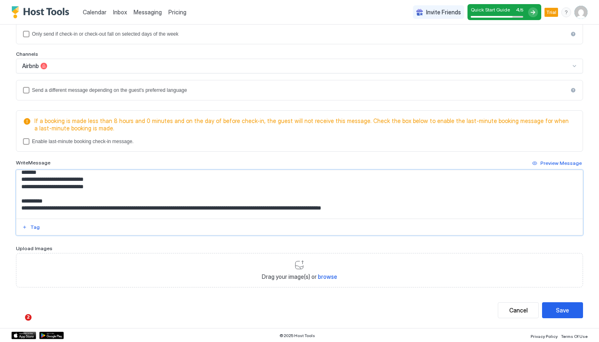
click at [282, 206] on textarea "Input Field" at bounding box center [299, 194] width 566 height 48
click at [485, 207] on textarea "Input Field" at bounding box center [299, 194] width 566 height 48
click at [32, 213] on textarea "Input Field" at bounding box center [299, 194] width 566 height 48
click at [69, 213] on textarea "Input Field" at bounding box center [299, 194] width 566 height 48
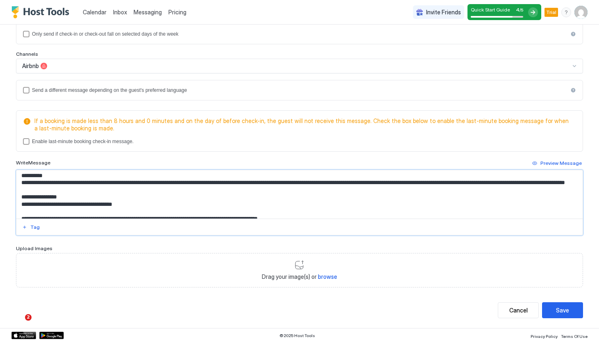
scroll to position [253, 0]
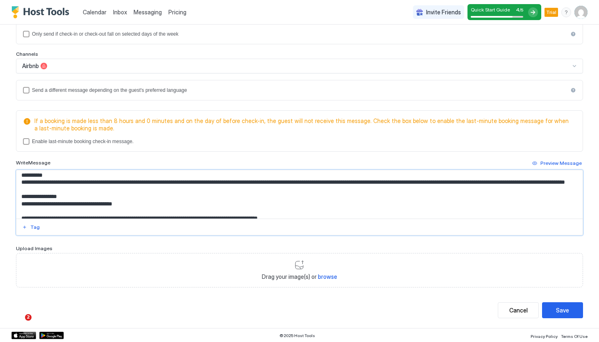
drag, startPoint x: 133, startPoint y: 208, endPoint x: 64, endPoint y: 210, distance: 69.3
click at [64, 210] on textarea "Input Field" at bounding box center [299, 194] width 566 height 48
click at [167, 209] on textarea "Input Field" at bounding box center [299, 194] width 566 height 48
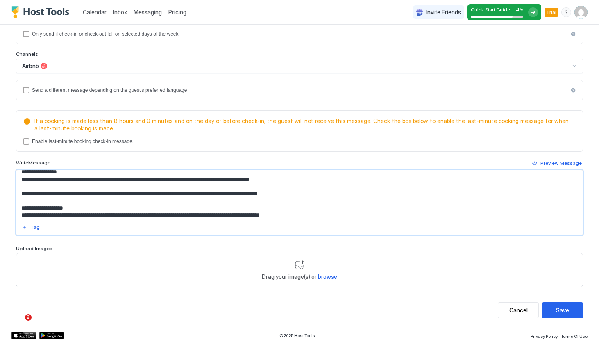
scroll to position [278, 0]
click at [314, 200] on textarea "Input Field" at bounding box center [299, 194] width 566 height 48
drag, startPoint x: 261, startPoint y: 200, endPoint x: 138, endPoint y: 197, distance: 123.3
click at [138, 197] on textarea "Input Field" at bounding box center [299, 194] width 566 height 48
drag, startPoint x: 317, startPoint y: 200, endPoint x: 263, endPoint y: 197, distance: 53.4
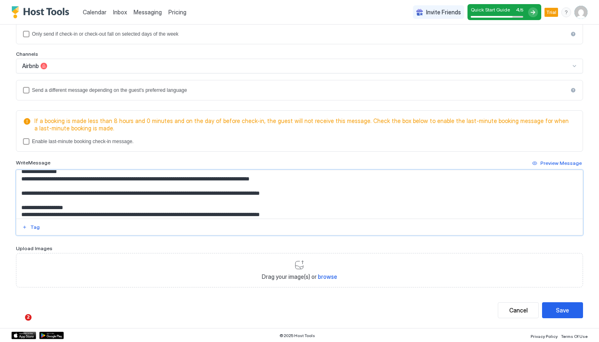
click at [263, 197] on textarea "Input Field" at bounding box center [299, 194] width 566 height 48
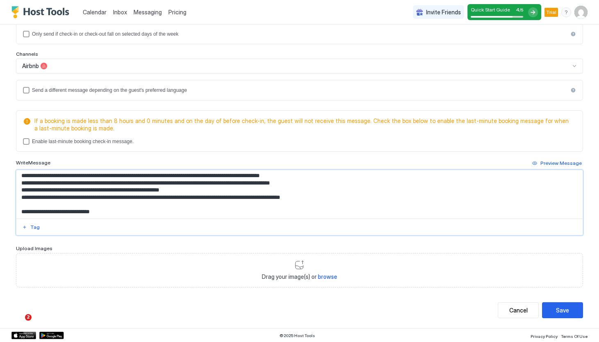
scroll to position [327, 0]
type textarea "**********"
click at [330, 276] on span "browse" at bounding box center [327, 276] width 19 height 7
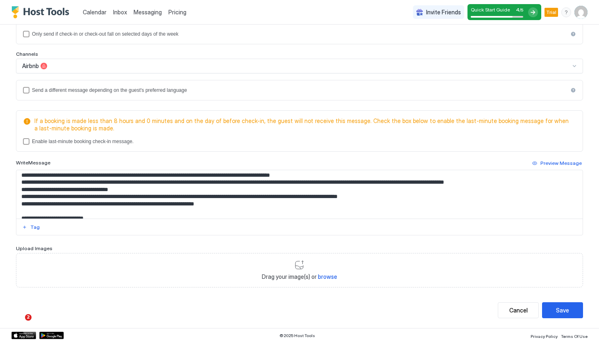
scroll to position [102, 0]
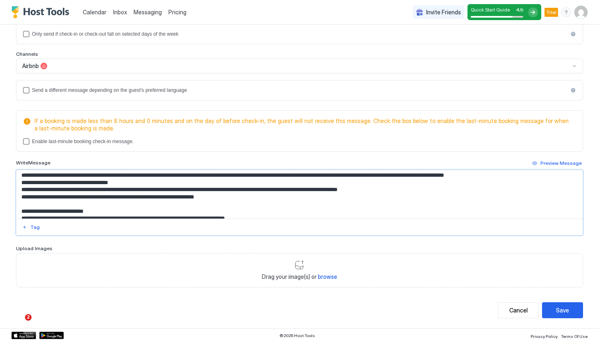
click at [94, 201] on textarea "Input Field" at bounding box center [299, 194] width 566 height 48
drag, startPoint x: 83, startPoint y: 200, endPoint x: 76, endPoint y: 200, distance: 7.0
click at [76, 200] on textarea "Input Field" at bounding box center [299, 194] width 566 height 48
click at [97, 202] on textarea "Input Field" at bounding box center [299, 194] width 566 height 48
click at [118, 200] on textarea "Input Field" at bounding box center [299, 194] width 566 height 48
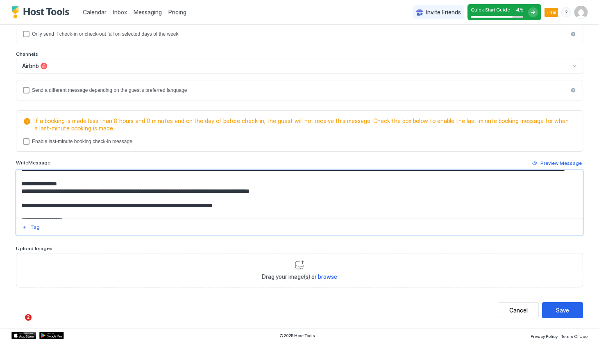
scroll to position [266, 0]
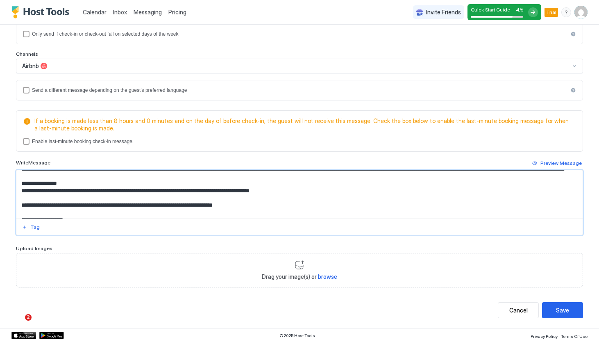
type textarea "**********"
click at [329, 276] on span "browse" at bounding box center [327, 276] width 19 height 7
type input "**********"
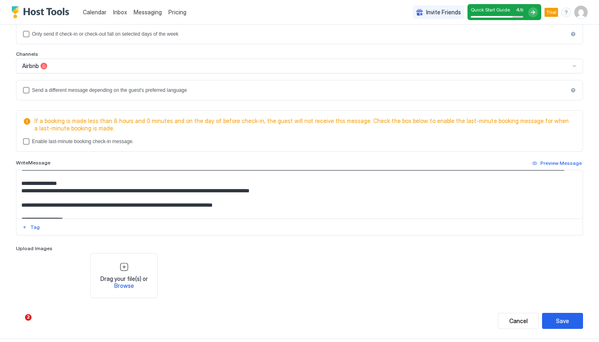
scroll to position [313, 0]
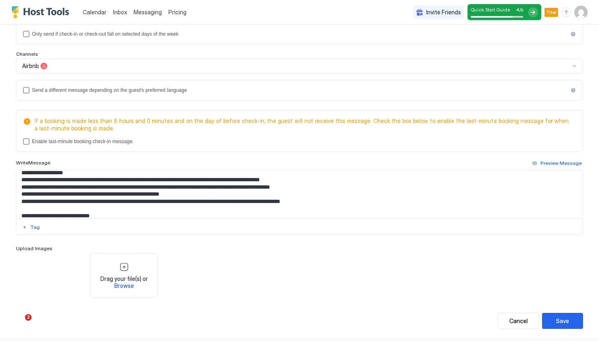
click at [124, 268] on div "Drag your file(s) or Browse" at bounding box center [124, 275] width 60 height 27
type input "**********"
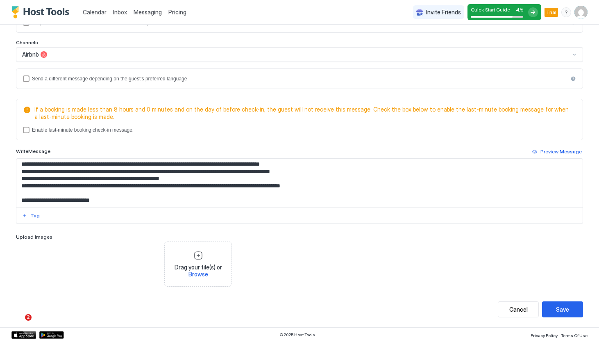
scroll to position [199, 0]
click at [567, 312] on div "Save" at bounding box center [562, 309] width 13 height 9
type textarea "**********"
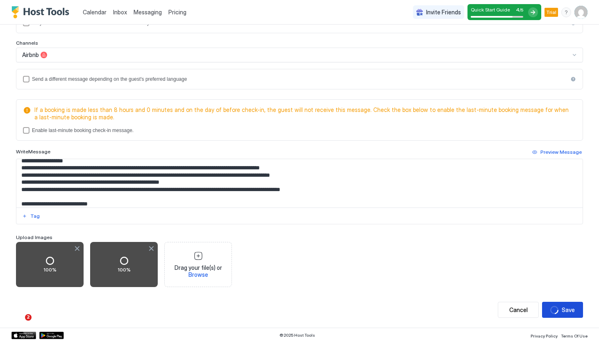
scroll to position [188, 0]
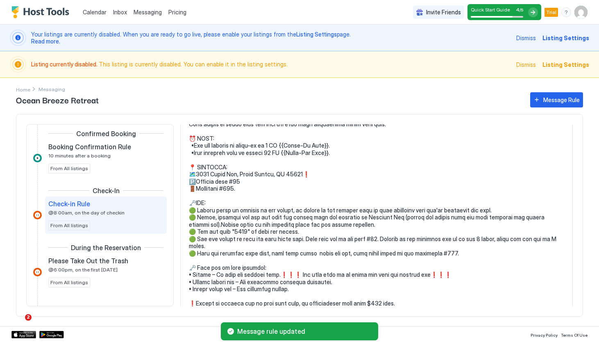
scroll to position [67, 0]
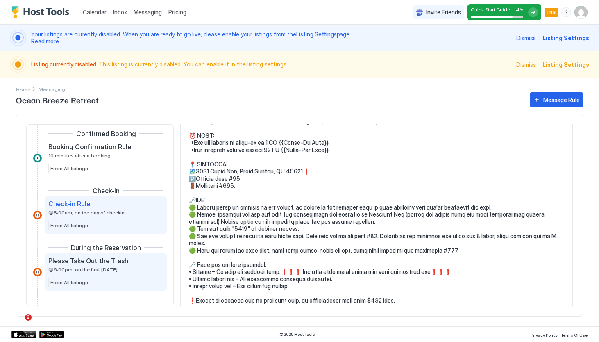
click at [102, 264] on span "Please Take Out the Trash" at bounding box center [88, 260] width 80 height 8
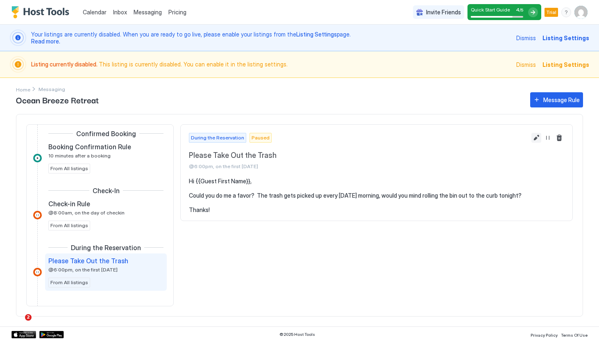
click at [535, 139] on button "Edit message rule" at bounding box center [536, 138] width 10 height 10
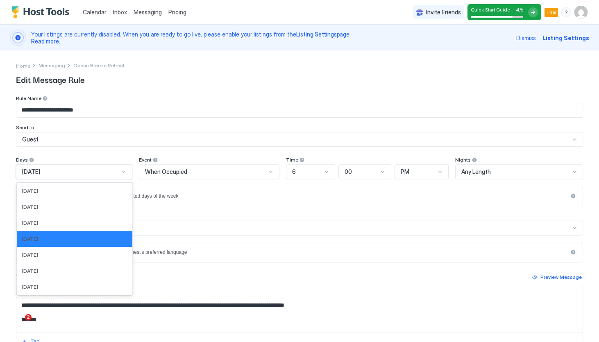
click at [127, 171] on div at bounding box center [123, 171] width 7 height 7
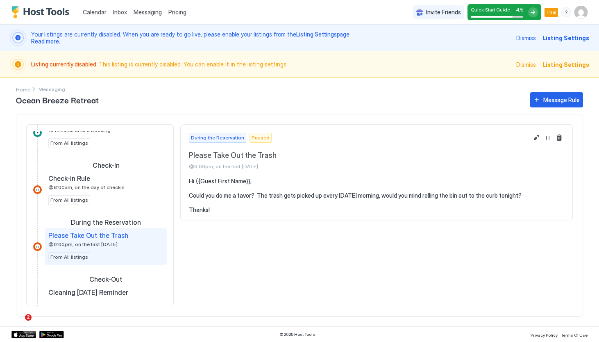
scroll to position [148, 0]
click at [38, 189] on div at bounding box center [37, 190] width 9 height 9
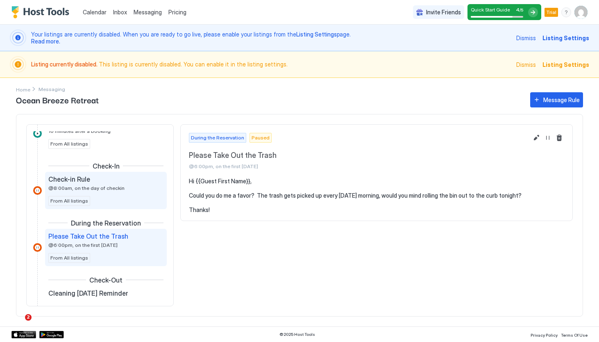
click at [72, 186] on span "@8:00am, on the day of checkin" at bounding box center [86, 188] width 76 height 6
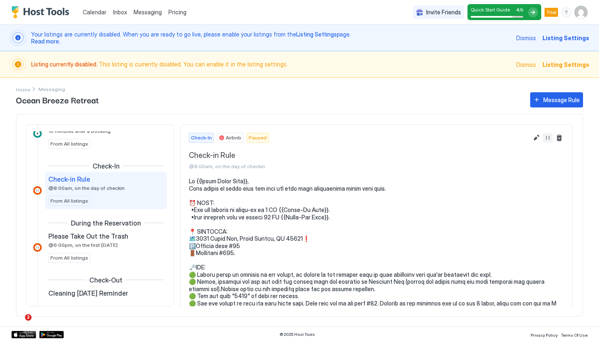
click at [545, 136] on button "Resume Message Rule" at bounding box center [548, 138] width 10 height 10
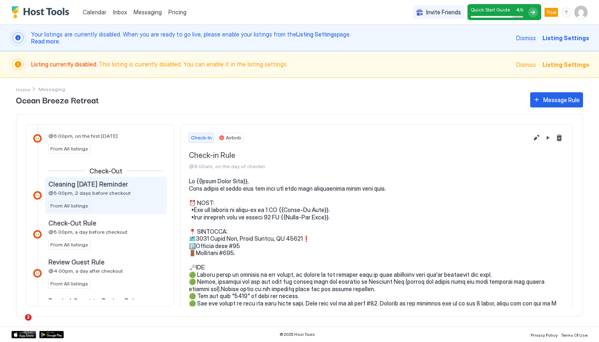
scroll to position [263, 0]
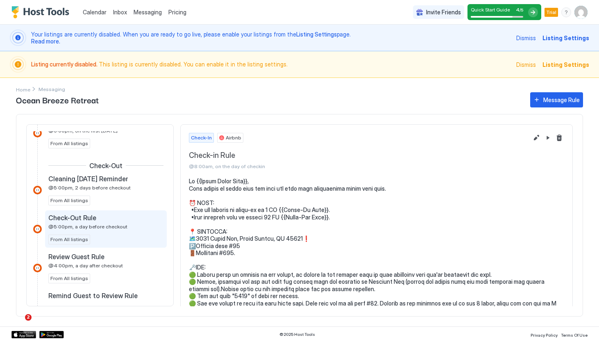
click at [97, 225] on span "@5:00pm, a day before checkout" at bounding box center [87, 226] width 79 height 6
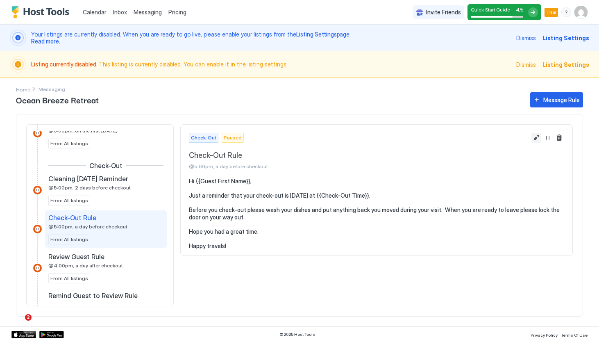
click at [535, 137] on button "Edit message rule" at bounding box center [536, 138] width 10 height 10
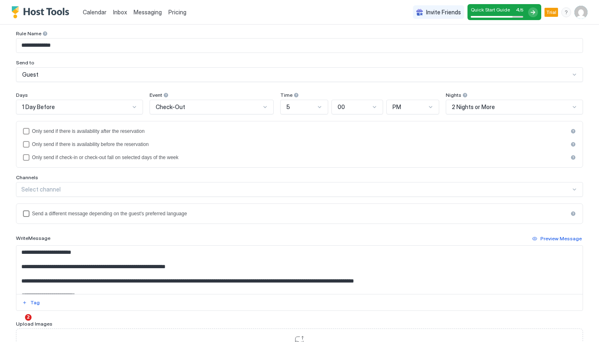
scroll to position [68, 0]
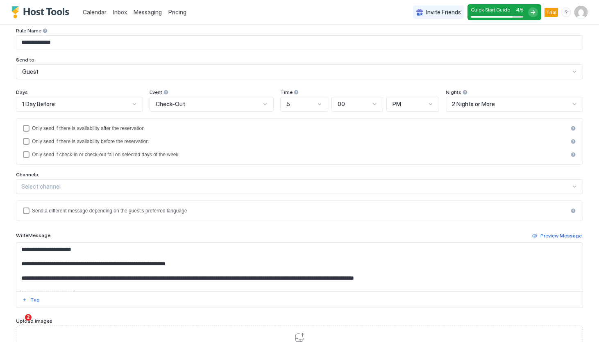
click at [116, 266] on textarea "**********" at bounding box center [299, 267] width 566 height 48
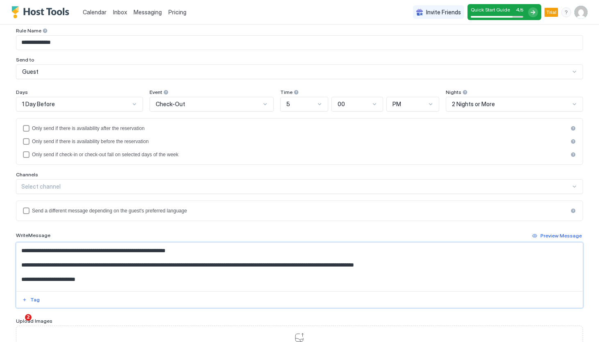
scroll to position [15, 0]
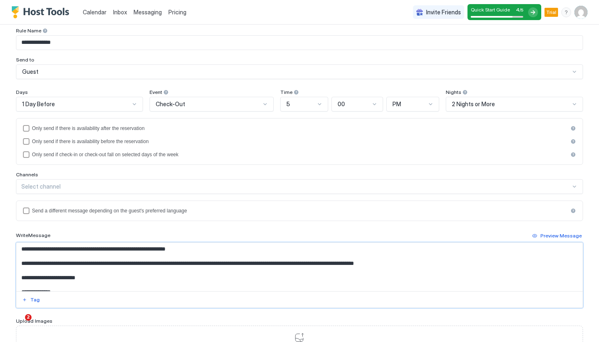
click at [268, 264] on textarea "**********" at bounding box center [299, 267] width 566 height 48
click at [541, 263] on textarea "**********" at bounding box center [299, 267] width 566 height 48
click at [360, 263] on textarea "**********" at bounding box center [299, 267] width 566 height 48
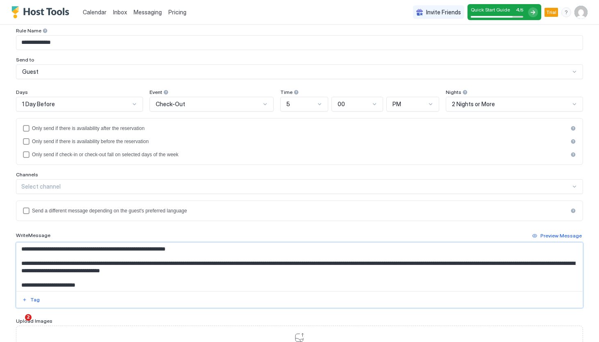
click at [243, 270] on textarea "**********" at bounding box center [299, 267] width 566 height 48
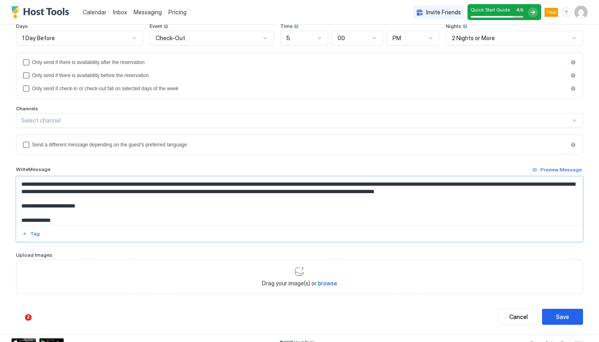
scroll to position [140, 0]
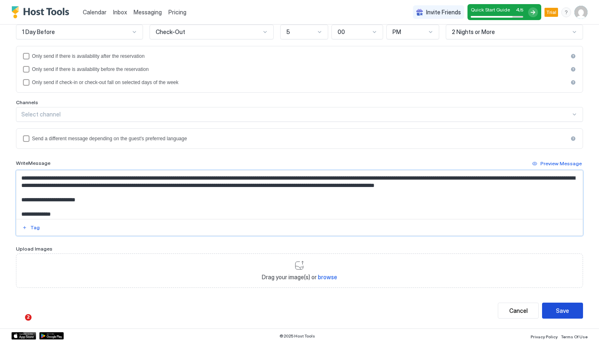
type textarea "**********"
click at [564, 312] on div "Save" at bounding box center [562, 310] width 13 height 9
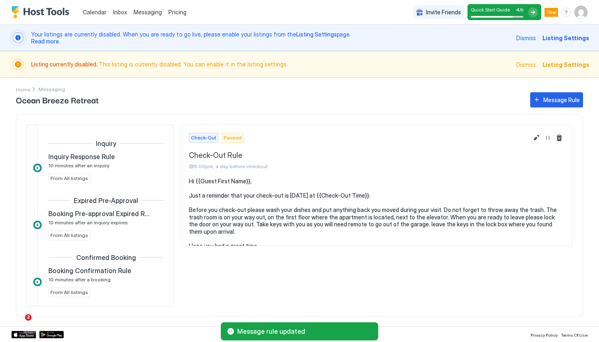
scroll to position [277, 0]
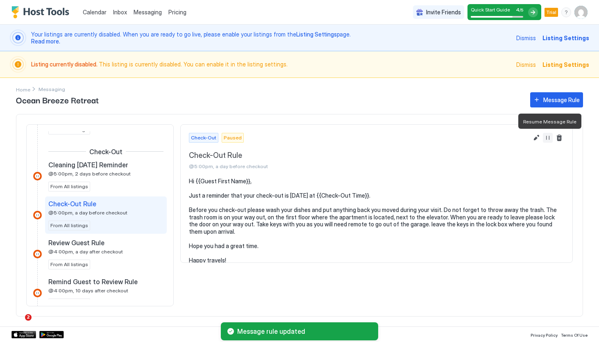
click at [548, 140] on button "Resume Message Rule" at bounding box center [548, 138] width 10 height 10
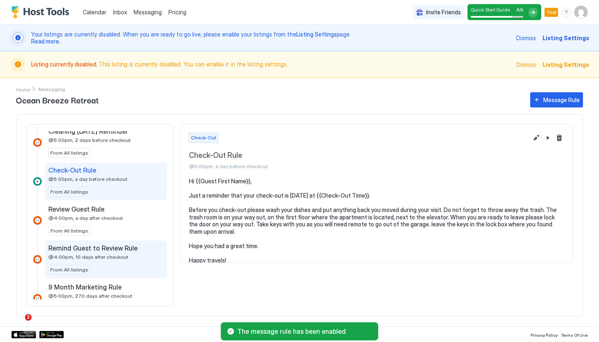
scroll to position [315, 0]
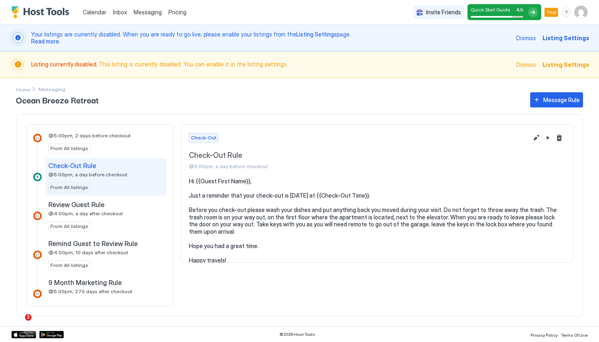
click at [38, 216] on div at bounding box center [37, 215] width 9 height 9
click at [39, 215] on div at bounding box center [37, 215] width 9 height 9
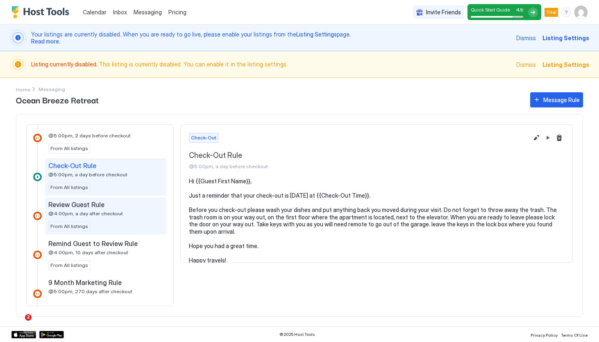
click at [68, 211] on span "@4:00pm, a day after checkout" at bounding box center [85, 213] width 75 height 6
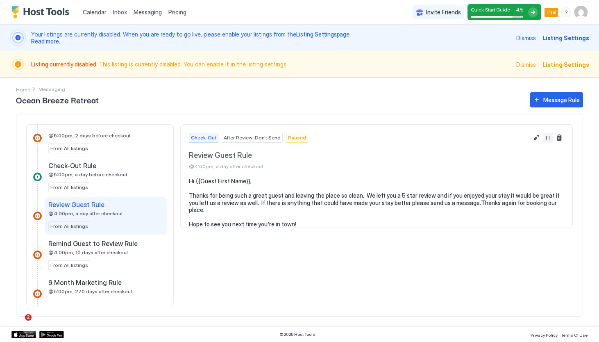
click at [549, 136] on button "Resume Message Rule" at bounding box center [548, 138] width 10 height 10
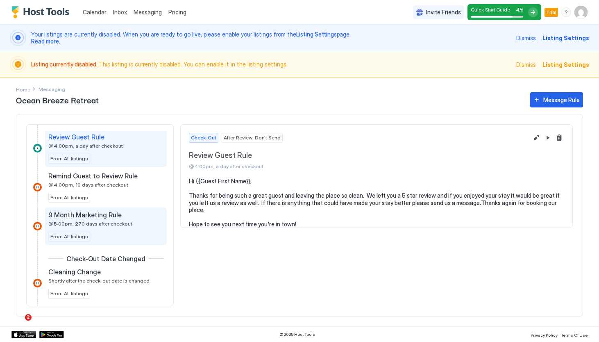
scroll to position [386, 0]
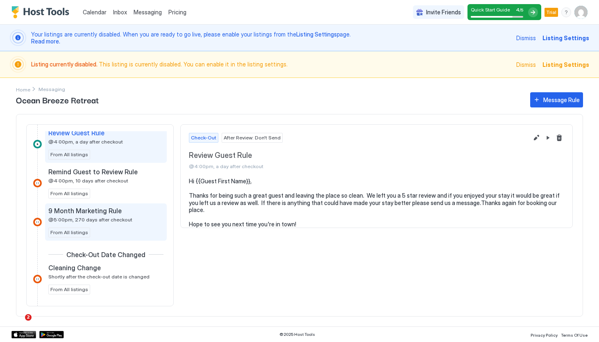
click at [103, 222] on div "9 Month Marketing Rule @5:00pm, 270 days after checkout From All listings" at bounding box center [105, 221] width 115 height 31
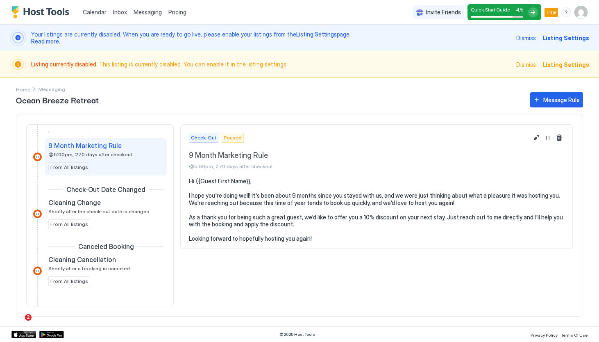
scroll to position [451, 0]
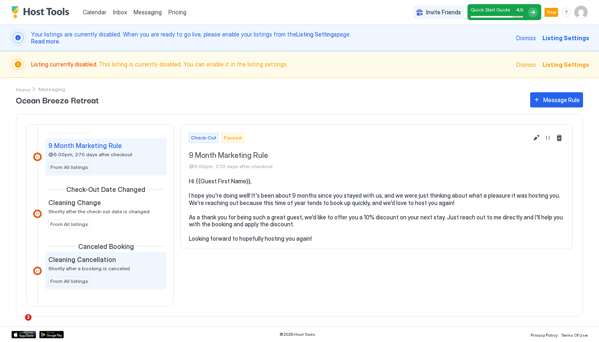
click at [60, 264] on div "Cleaning Cancellation Shortly after a booking is canceled" at bounding box center [100, 263] width 104 height 16
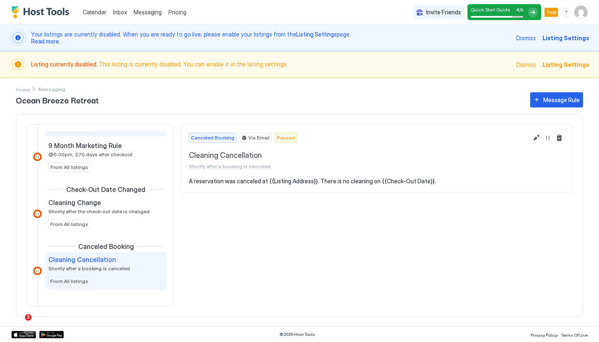
scroll to position [451, 0]
click at [583, 13] on img "User profile" at bounding box center [580, 12] width 13 height 13
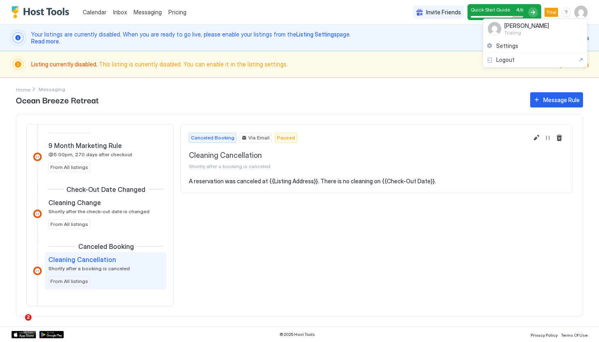
click at [457, 216] on div at bounding box center [299, 171] width 599 height 342
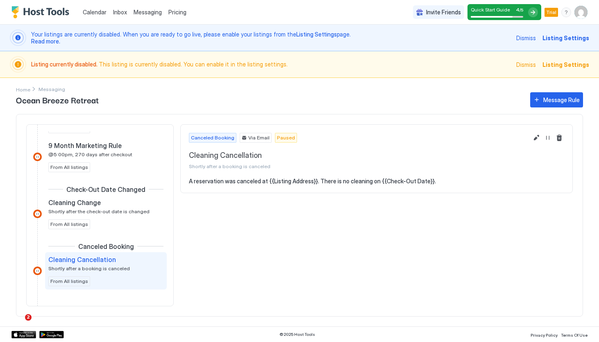
click at [179, 66] on span "Listing currently disabled. This listing is currently disabled. You can enable …" at bounding box center [271, 64] width 480 height 7
click at [565, 66] on span "Listing Settings" at bounding box center [565, 64] width 47 height 9
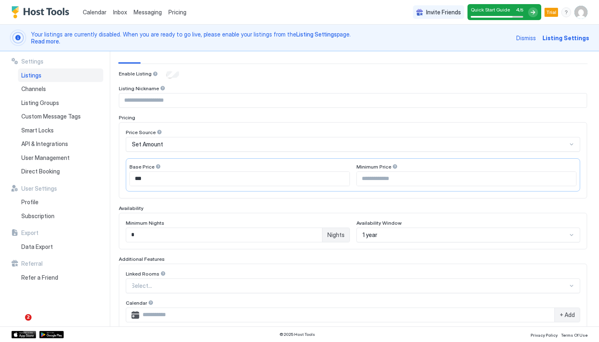
scroll to position [2, 0]
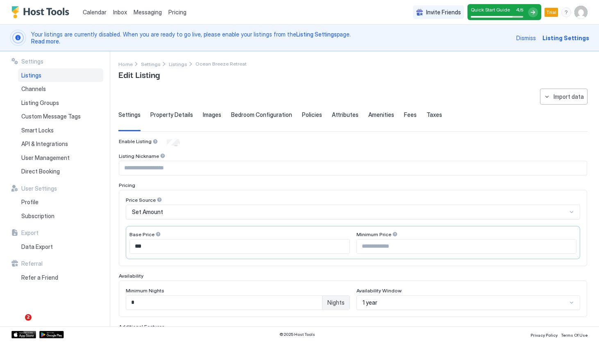
click at [164, 171] on input "Input Field" at bounding box center [352, 168] width 467 height 14
type input "**********"
click at [166, 211] on div "Set Amount" at bounding box center [349, 211] width 435 height 7
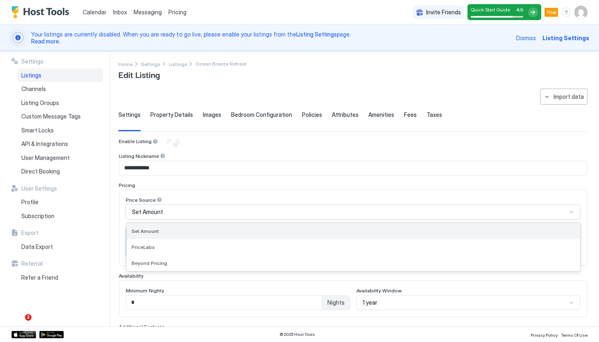
click at [161, 230] on div "Set Amount" at bounding box center [354, 231] width 444 height 6
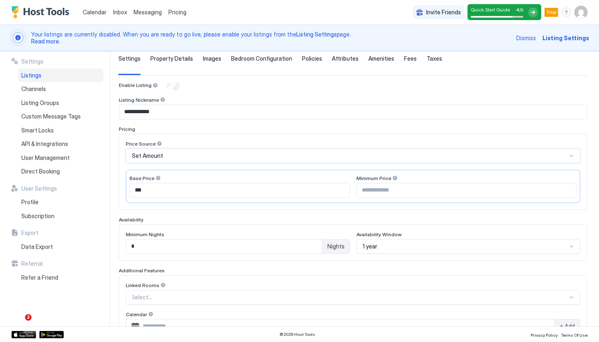
scroll to position [60, 0]
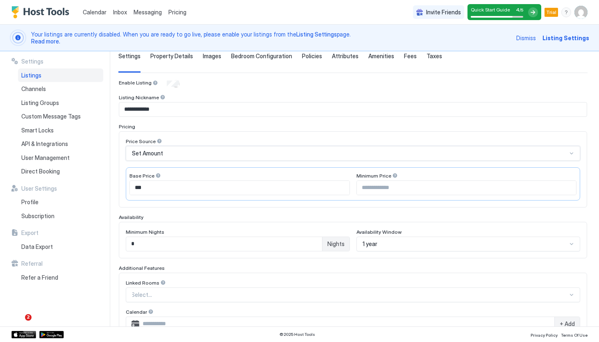
click at [162, 241] on input "*" at bounding box center [224, 244] width 196 height 14
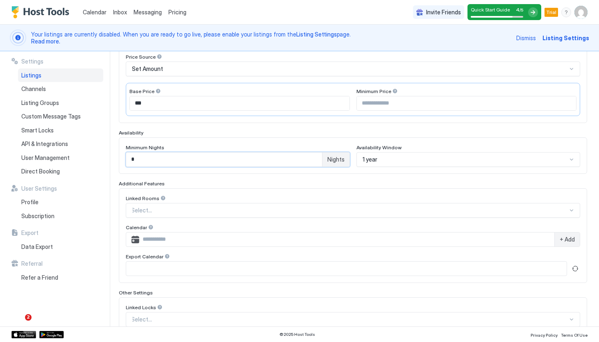
scroll to position [149, 0]
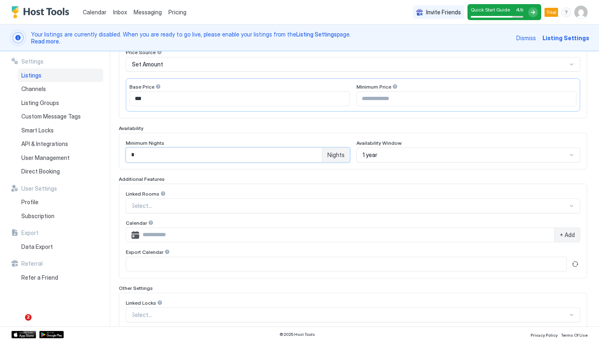
type input "*"
click at [261, 236] on input "Input Field" at bounding box center [346, 235] width 415 height 14
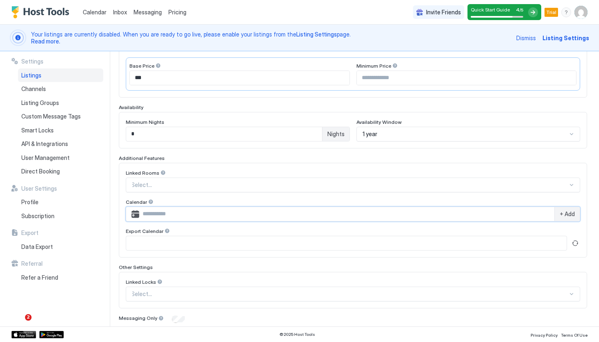
scroll to position [169, 0]
click at [561, 216] on span "+ Add" at bounding box center [567, 214] width 15 height 7
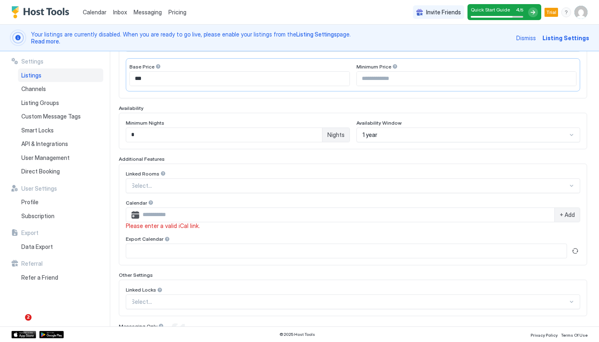
click at [231, 215] on input "Input Field" at bounding box center [346, 215] width 415 height 14
paste input "**********"
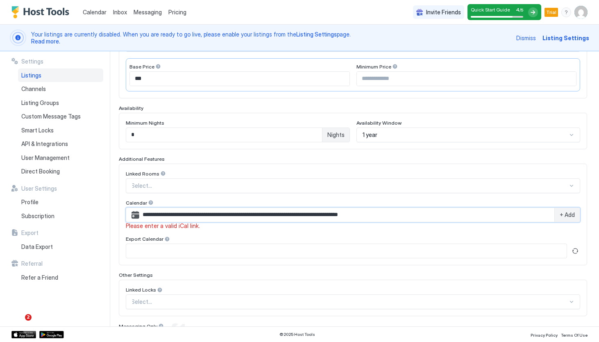
type input "**********"
click at [574, 213] on span "+ Add" at bounding box center [567, 214] width 15 height 7
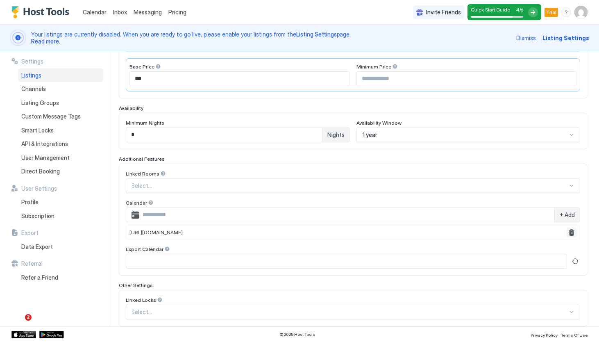
click at [571, 233] on button "Remove" at bounding box center [572, 232] width 10 height 10
click at [388, 216] on input "Input Field" at bounding box center [346, 215] width 415 height 14
paste input "**********"
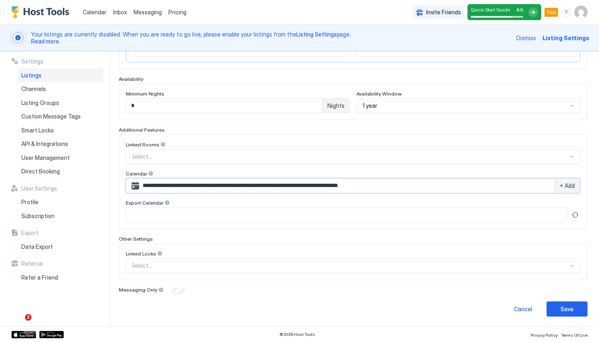
scroll to position [198, 0]
type input "**********"
click at [579, 312] on button "Save" at bounding box center [567, 309] width 41 height 15
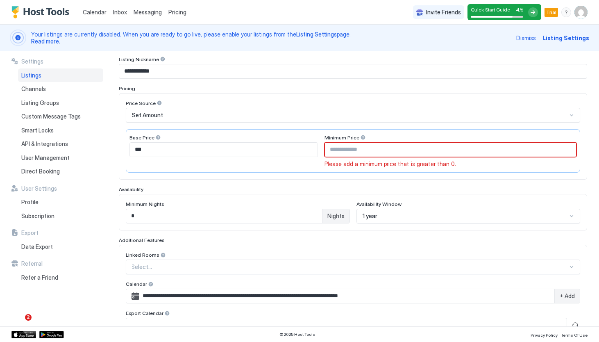
scroll to position [112, 0]
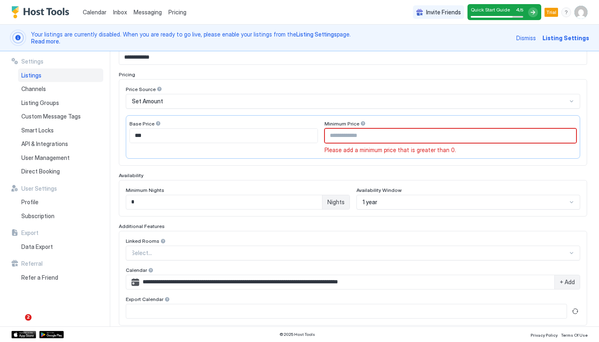
click at [232, 310] on input "Input Field" at bounding box center [346, 311] width 440 height 14
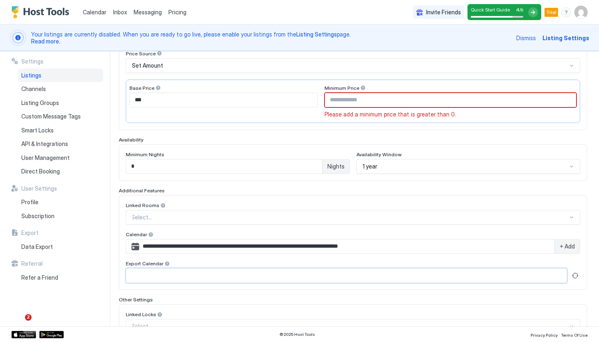
scroll to position [148, 0]
click at [576, 274] on button "Refresh" at bounding box center [575, 275] width 10 height 10
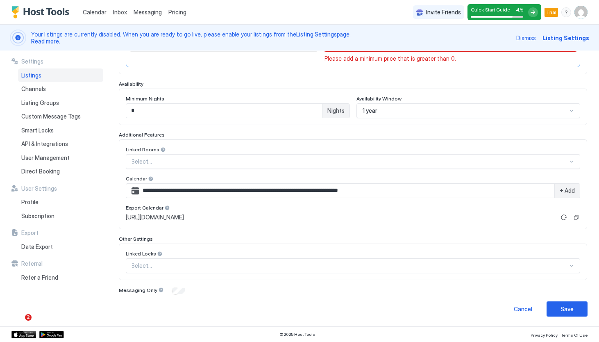
scroll to position [203, 0]
click at [572, 309] on div "Save" at bounding box center [566, 309] width 13 height 9
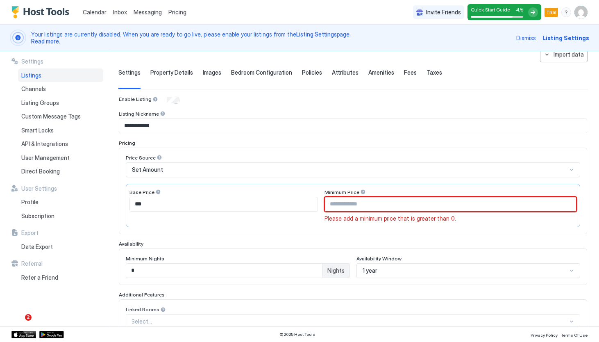
click at [382, 203] on input "Input Field" at bounding box center [450, 204] width 251 height 14
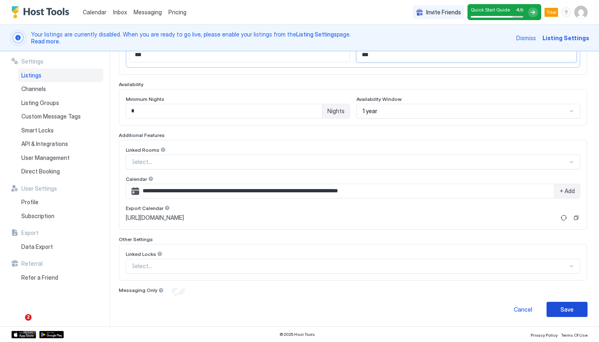
type input "***"
click at [566, 310] on div "Save" at bounding box center [566, 309] width 13 height 9
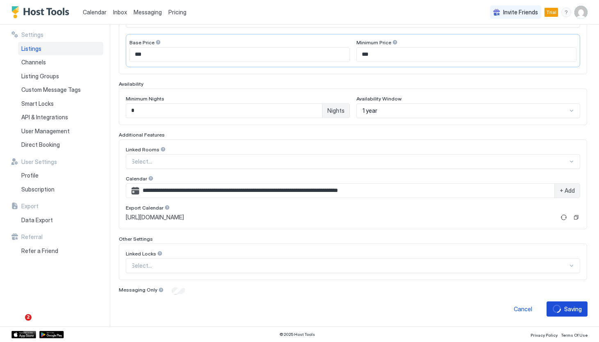
scroll to position [166, 0]
